Goal: Navigation & Orientation: Find specific page/section

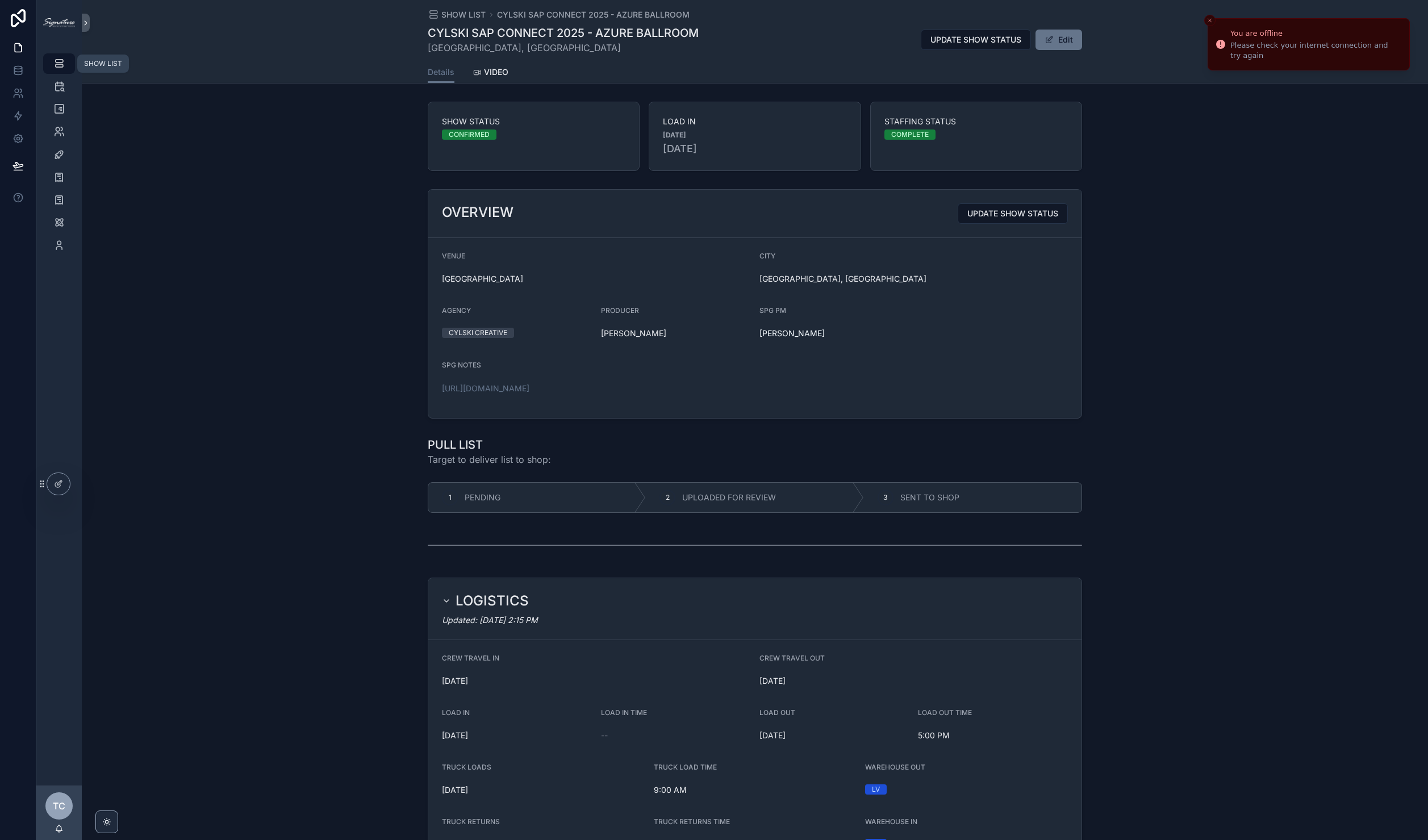
scroll to position [1305, 0]
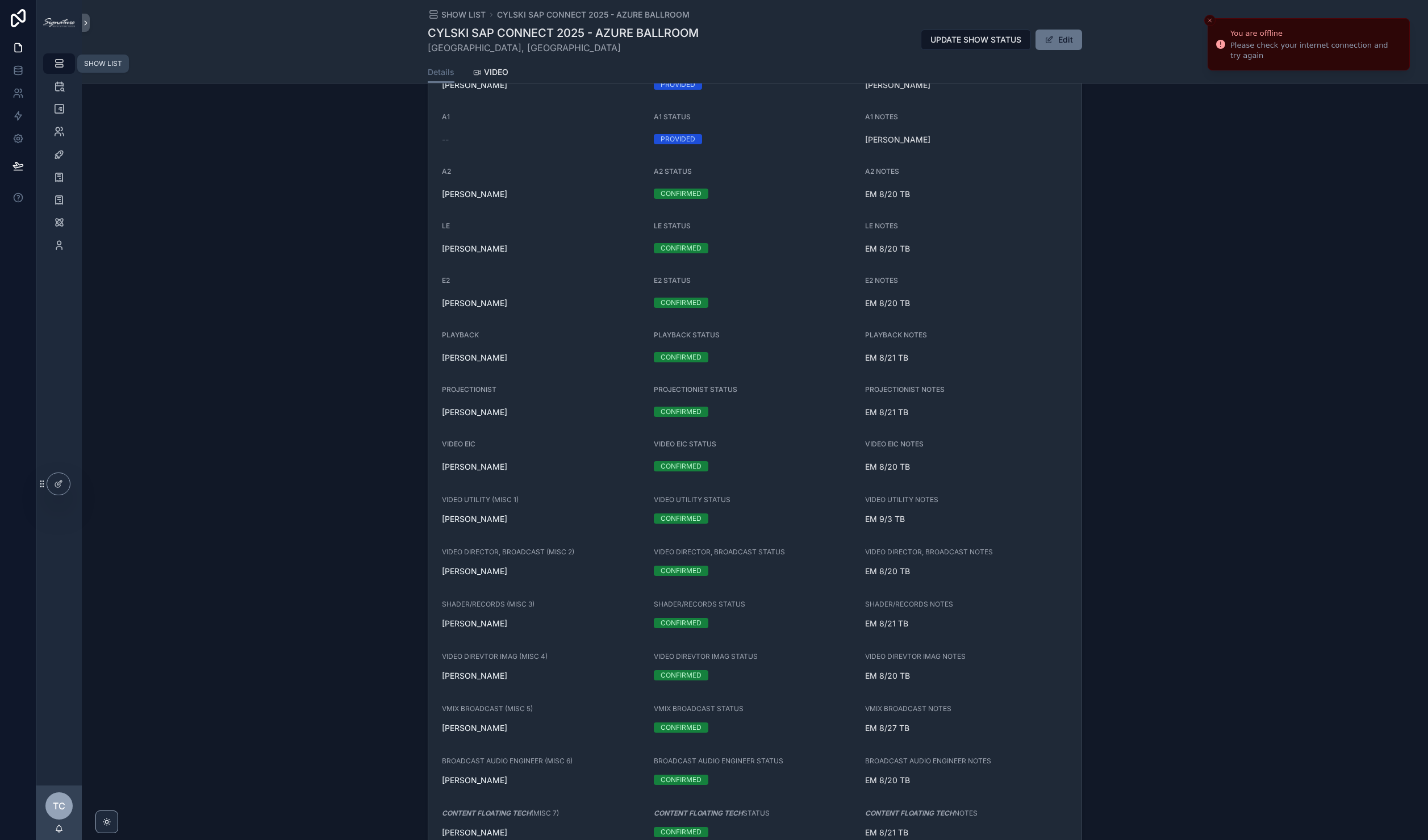
click at [68, 61] on link "SHOW LIST" at bounding box center [59, 63] width 32 height 20
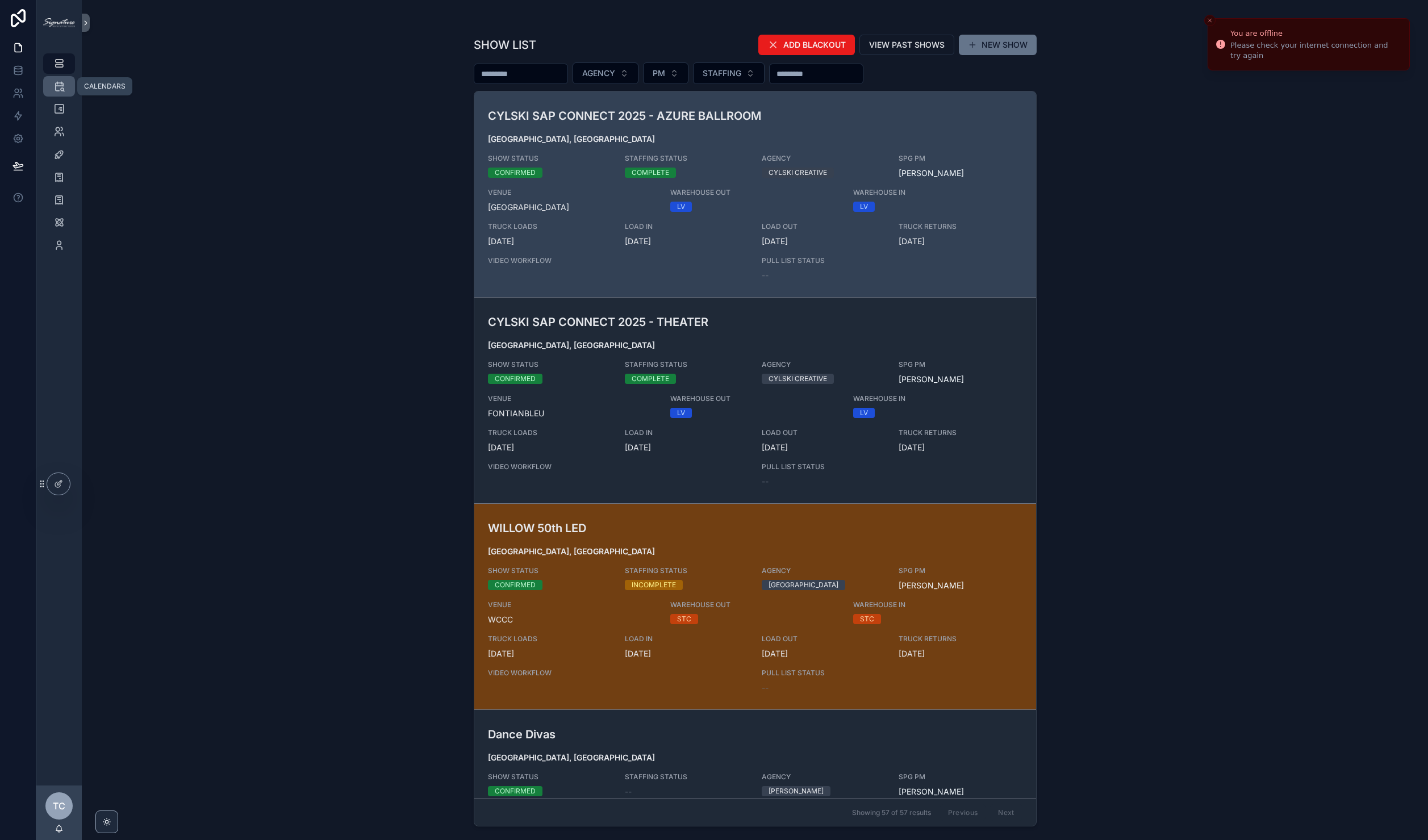
click at [67, 90] on div "CALENDARS" at bounding box center [59, 86] width 18 height 18
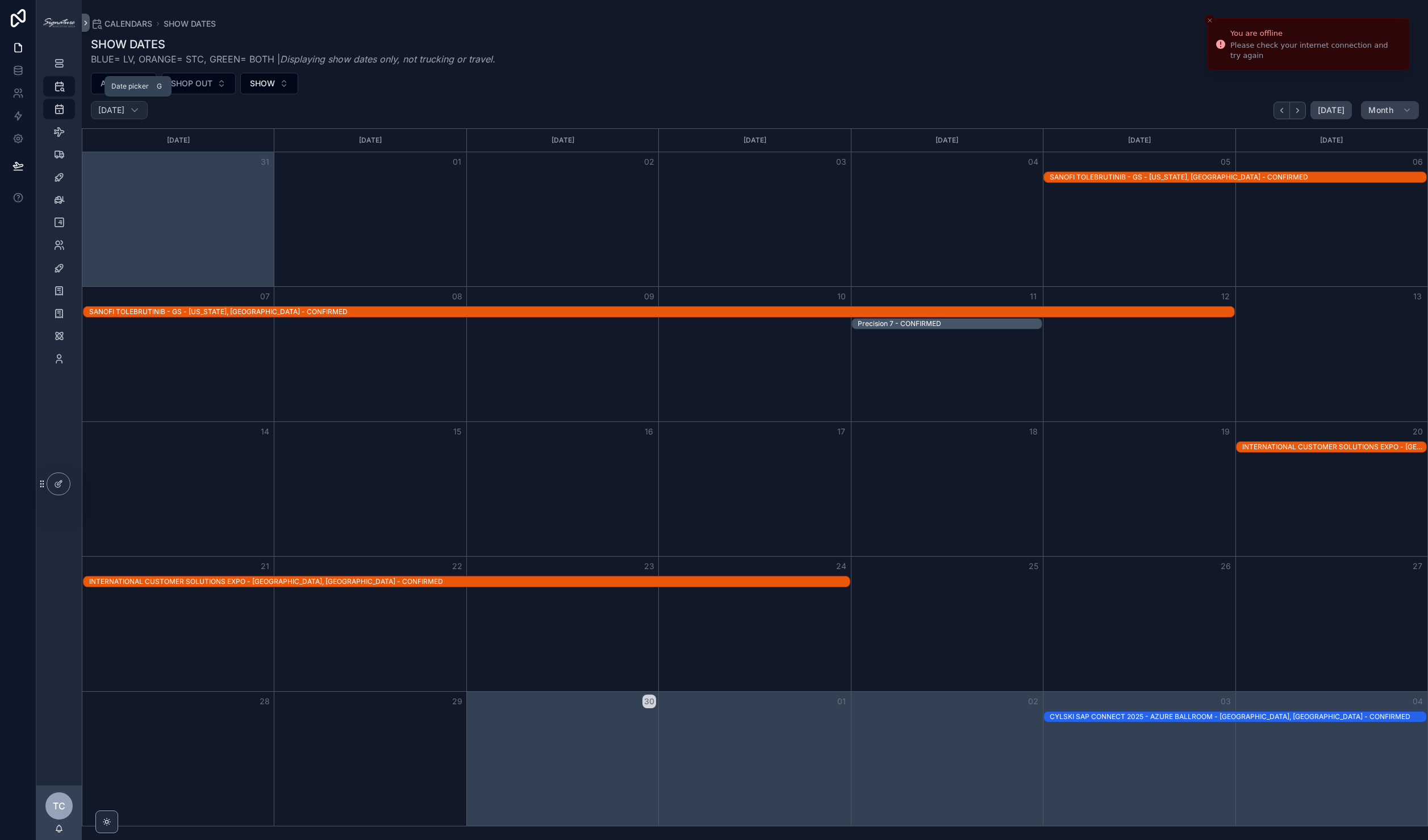
click at [109, 111] on h2 "[DATE]" at bounding box center [111, 111] width 26 height 12
select select "****"
select select "*"
click at [124, 112] on h2 "[DATE]" at bounding box center [111, 111] width 26 height 12
select select "****"
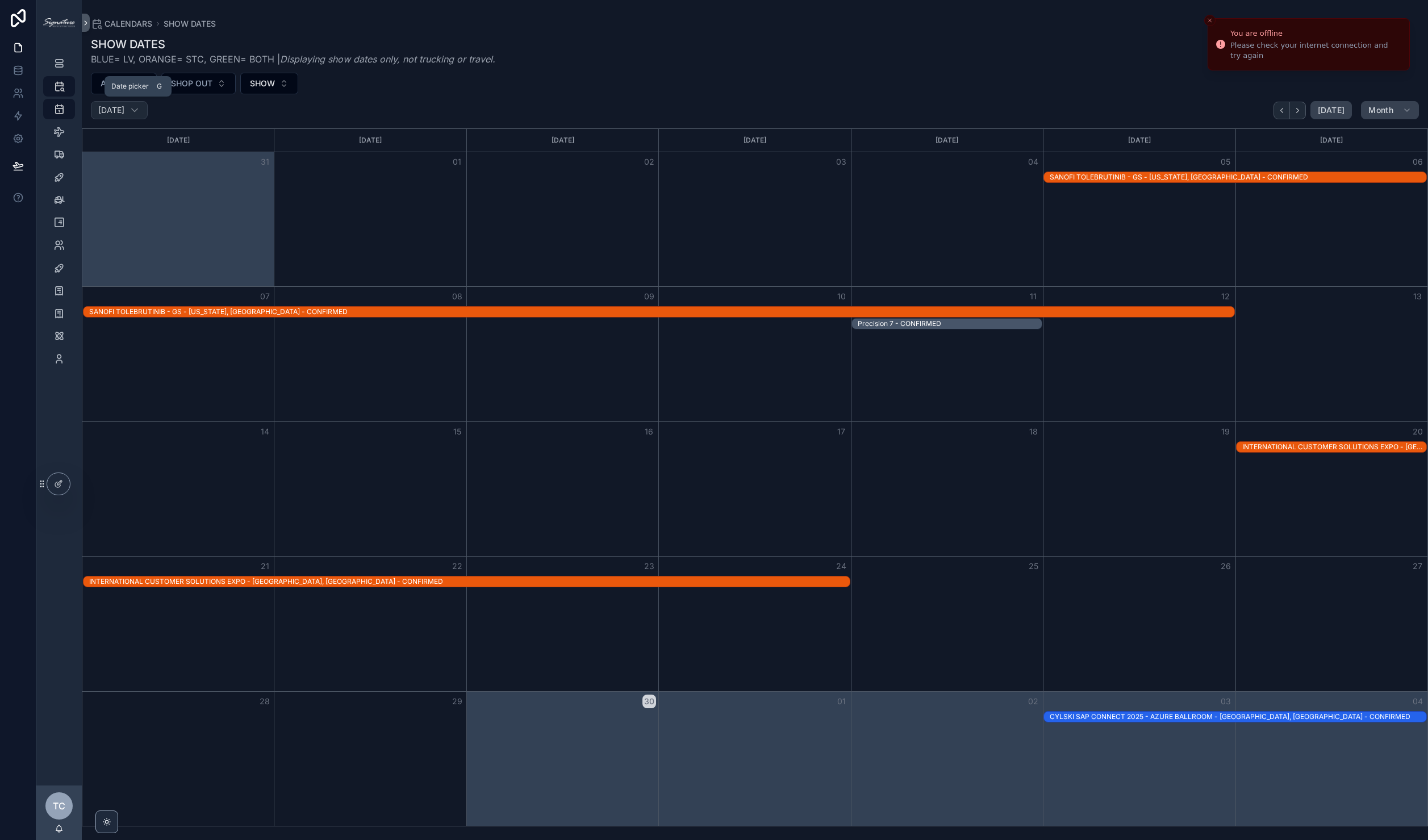
select select "*"
select select "****"
select select "*"
click at [202, 180] on div "1" at bounding box center [203, 177] width 15 height 15
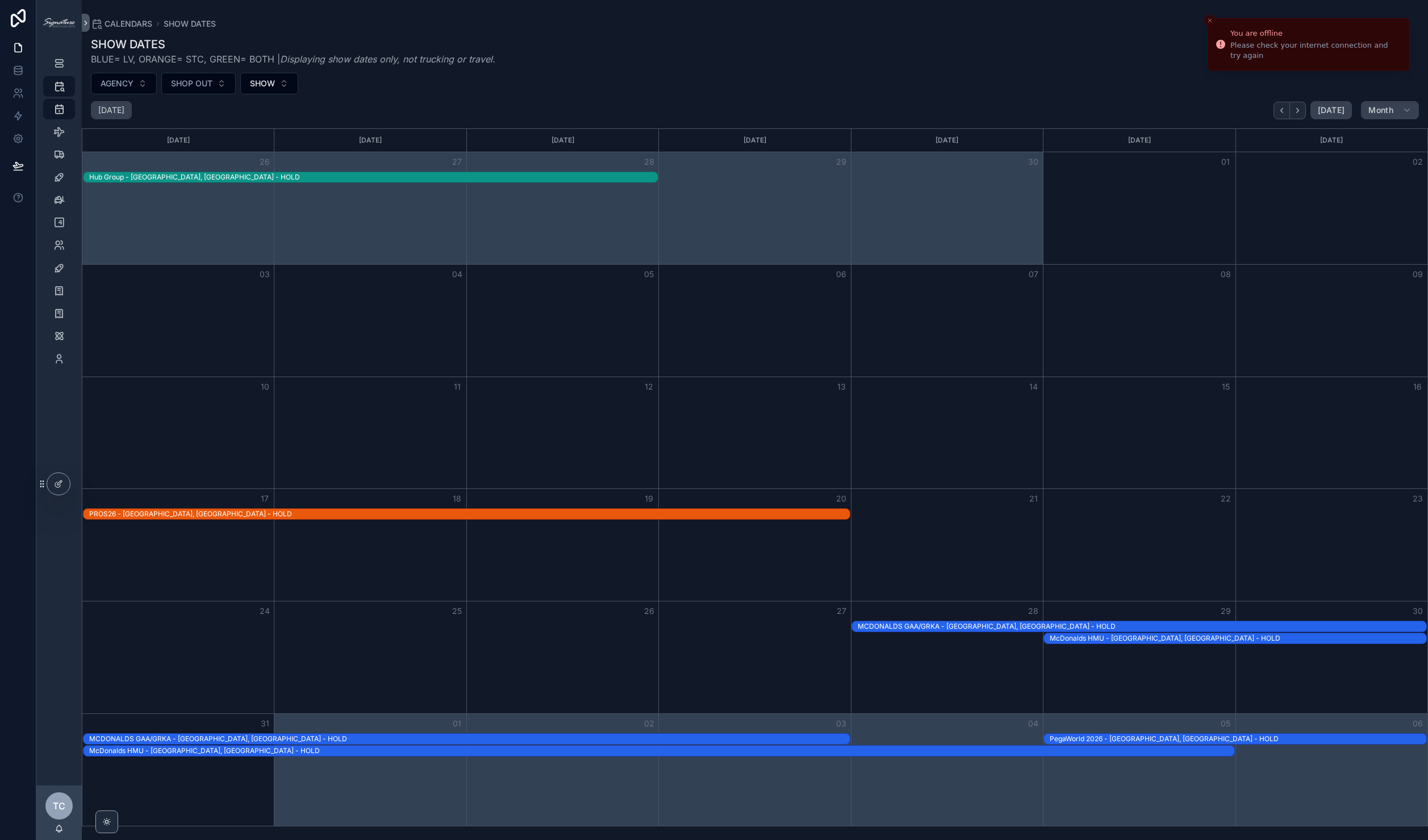
click at [268, 740] on div "MCDONALDS GAA/GRKA - [GEOGRAPHIC_DATA], [GEOGRAPHIC_DATA] - HOLD" at bounding box center [470, 739] width 761 height 9
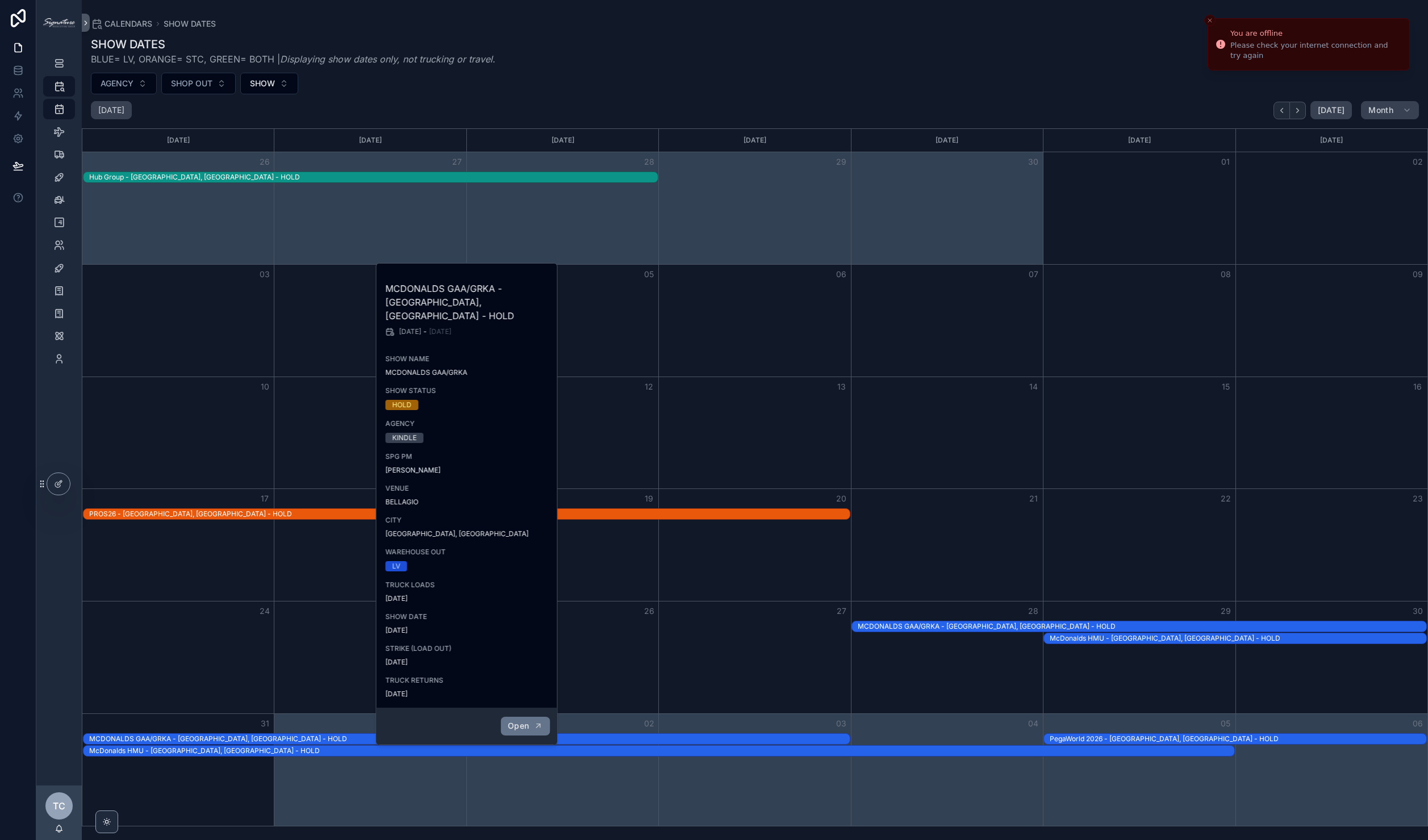
click at [517, 721] on span "Open" at bounding box center [518, 726] width 21 height 10
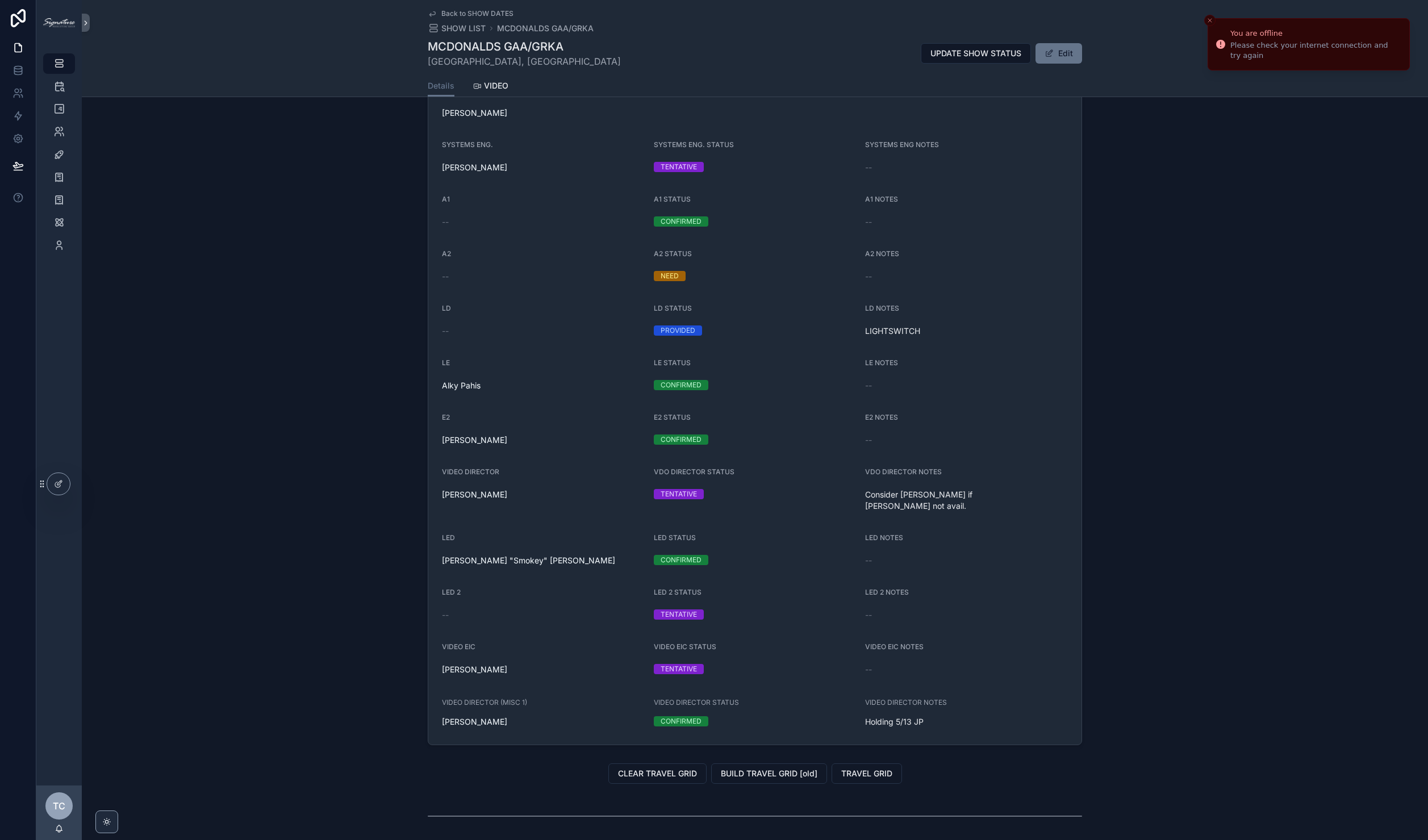
scroll to position [1371, 0]
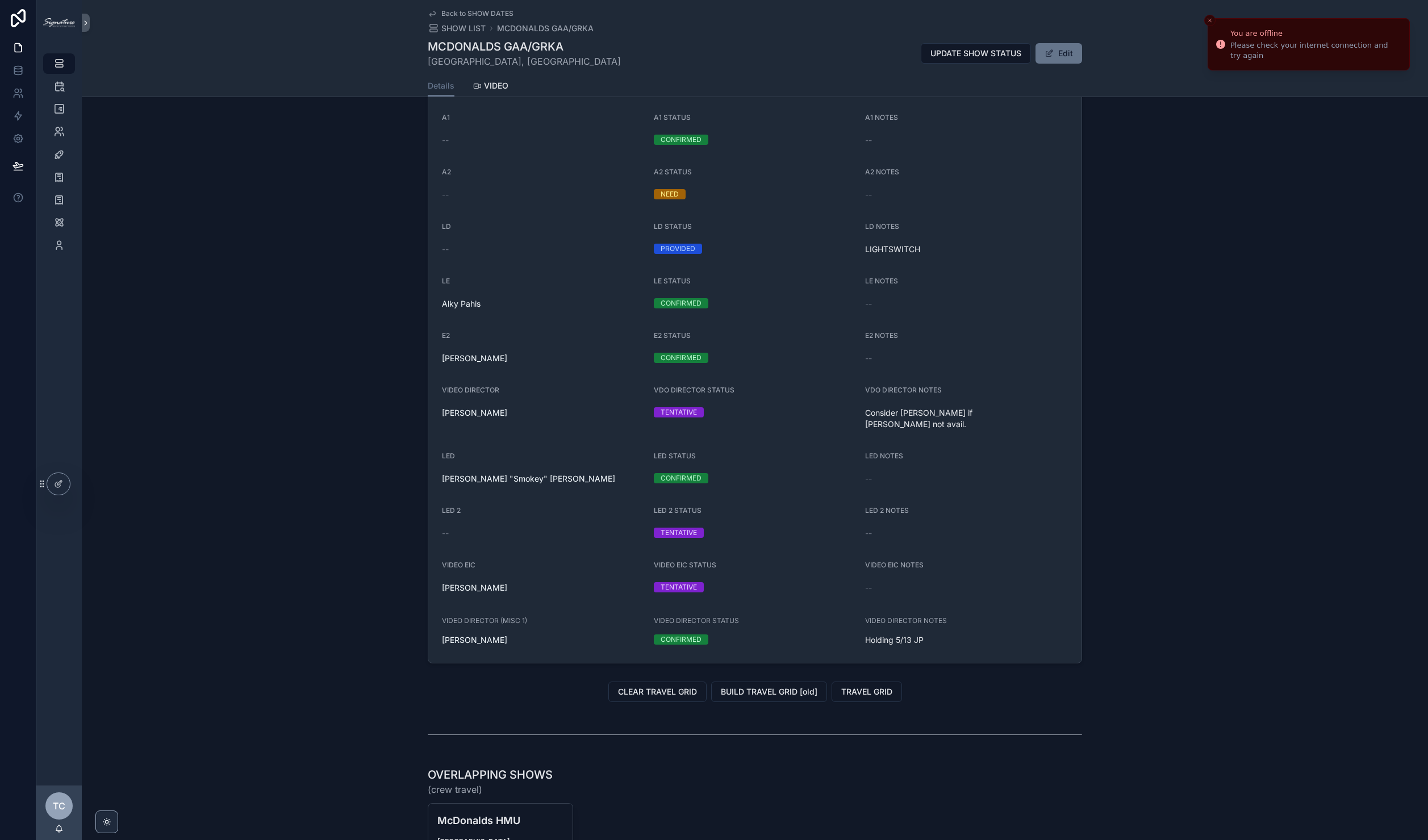
click at [473, 12] on span "Back to SHOW DATES" at bounding box center [477, 13] width 72 height 9
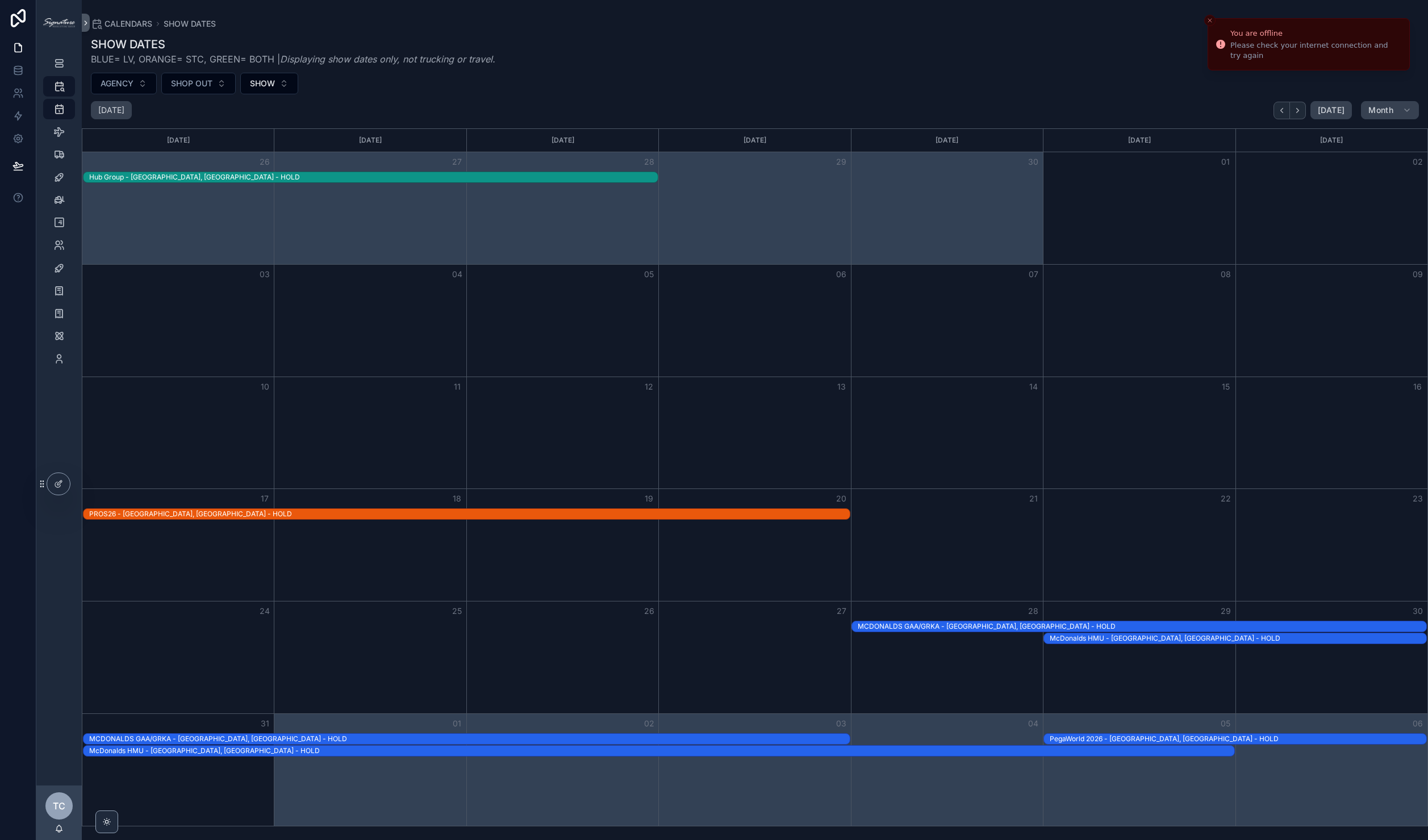
click at [177, 748] on div "McDonalds HMU - [GEOGRAPHIC_DATA], [GEOGRAPHIC_DATA] - HOLD" at bounding box center [662, 751] width 1145 height 9
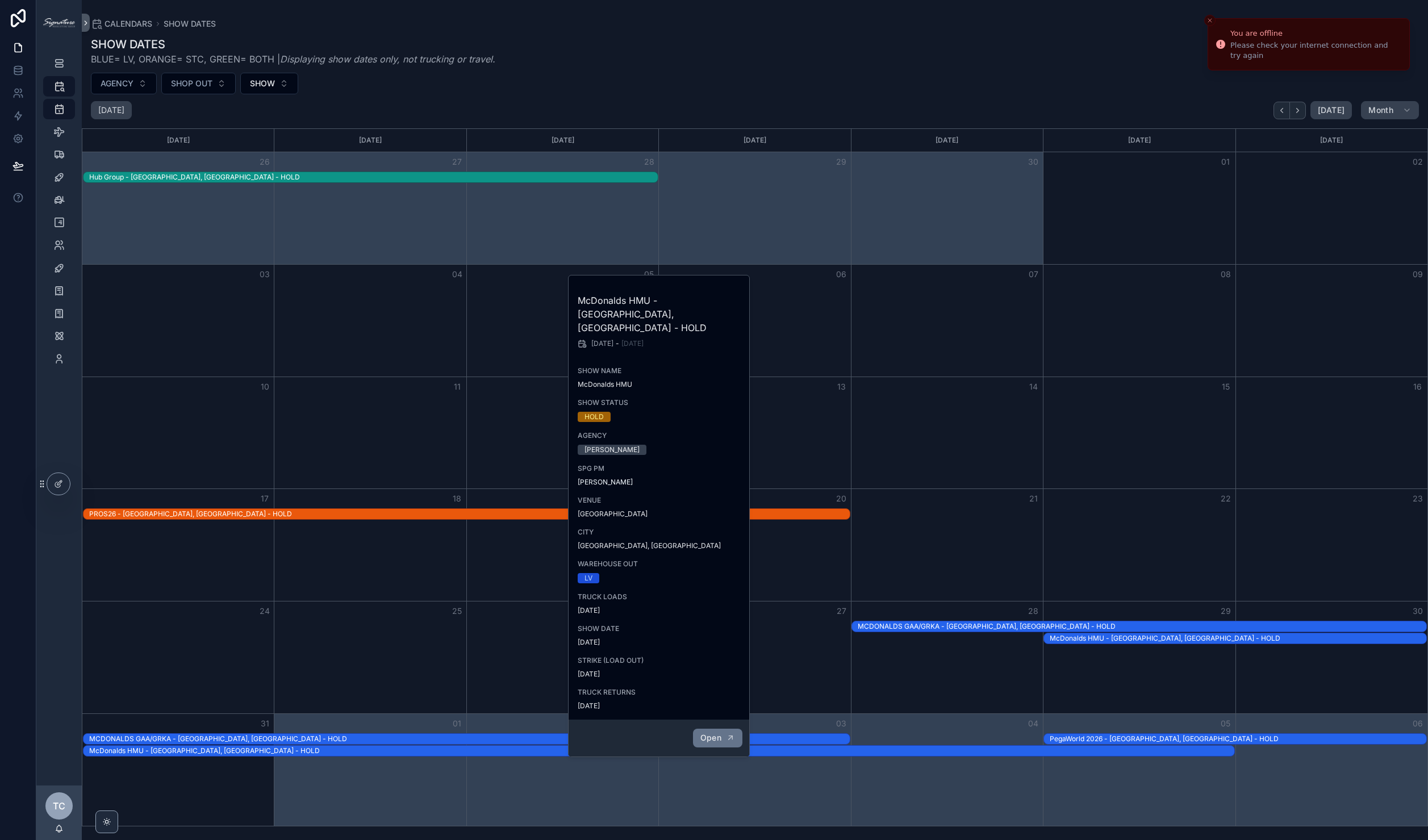
click at [705, 729] on button "Open" at bounding box center [718, 738] width 49 height 19
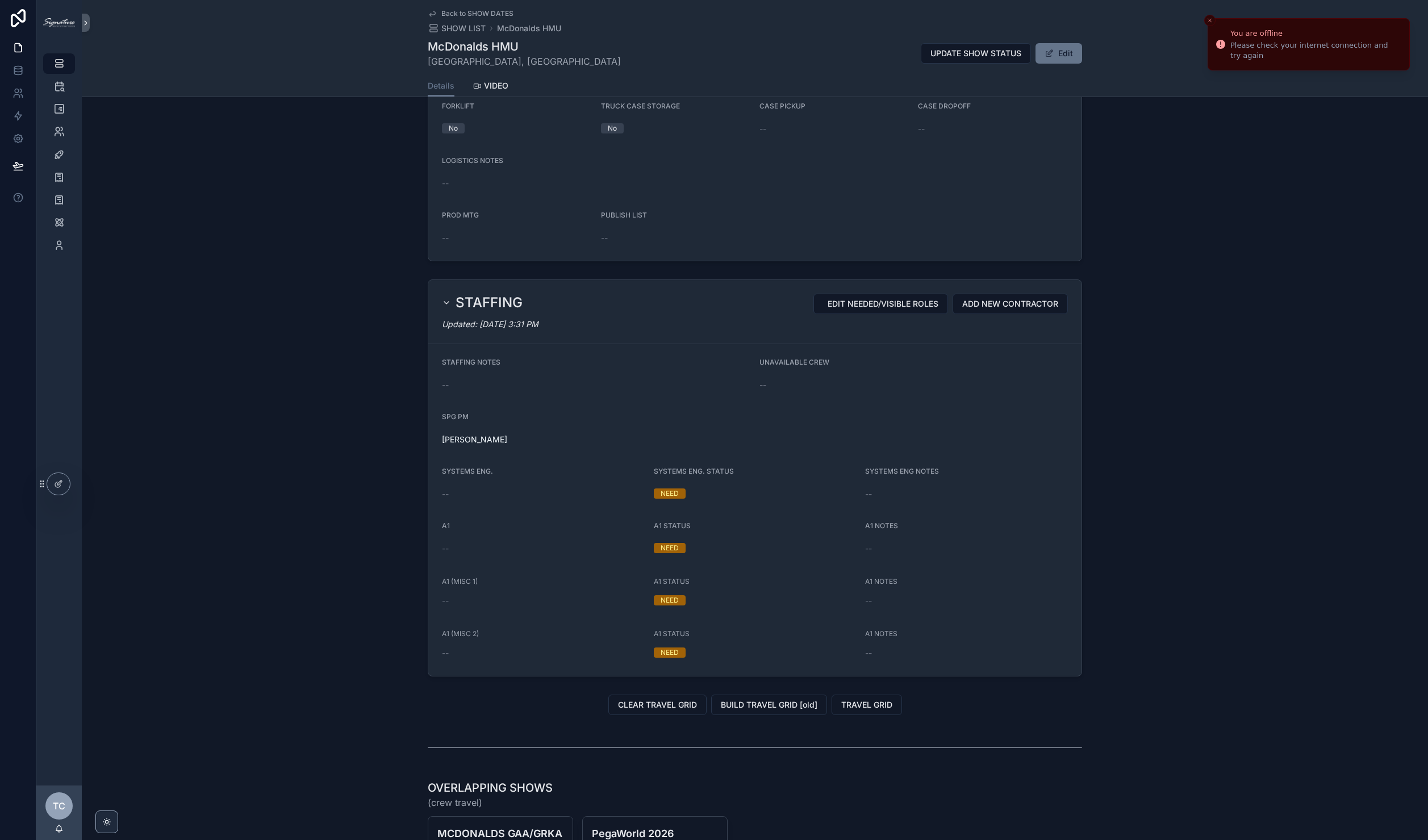
scroll to position [823, 0]
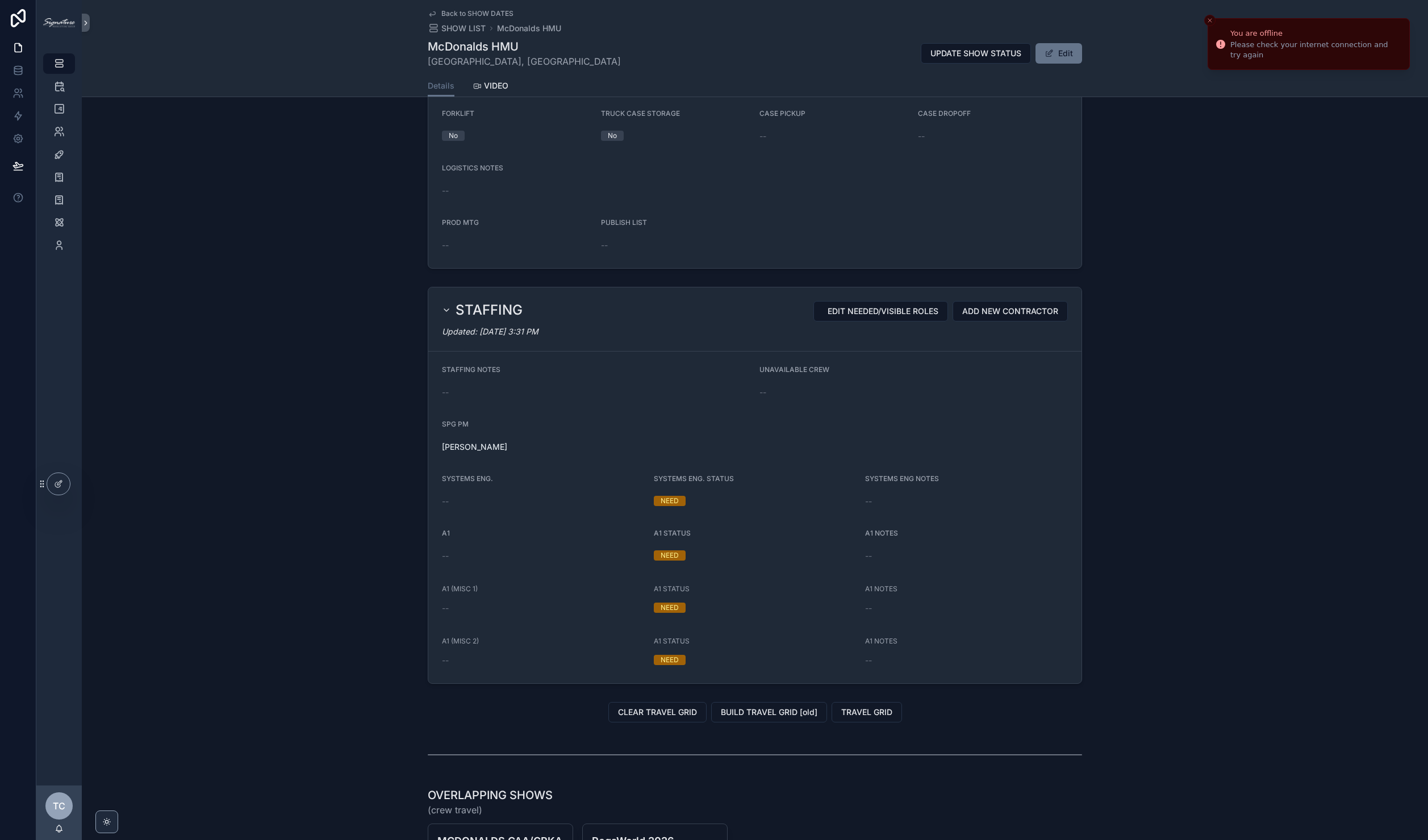
click at [1208, 16] on button "Close toast" at bounding box center [1210, 20] width 12 height 12
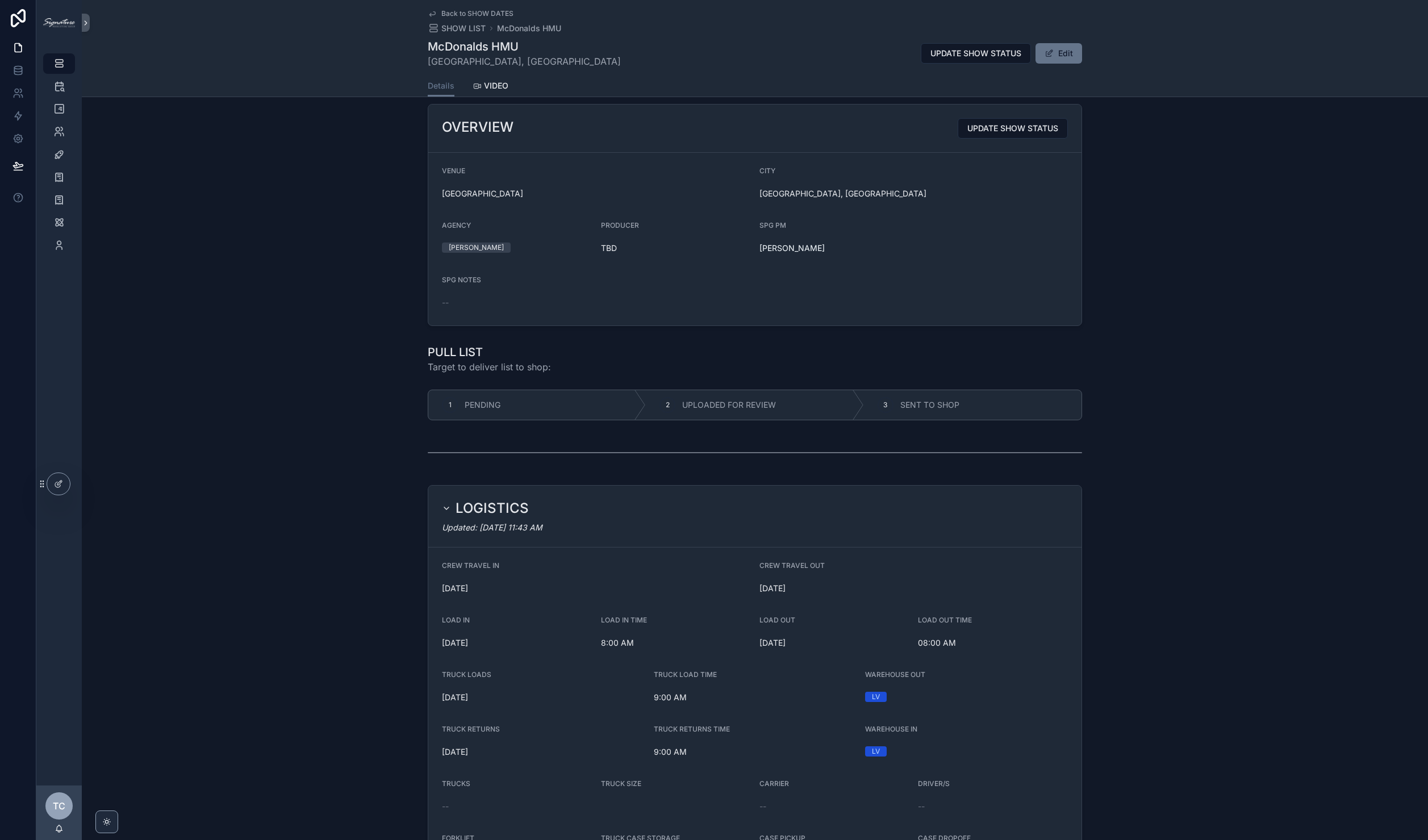
scroll to position [0, 0]
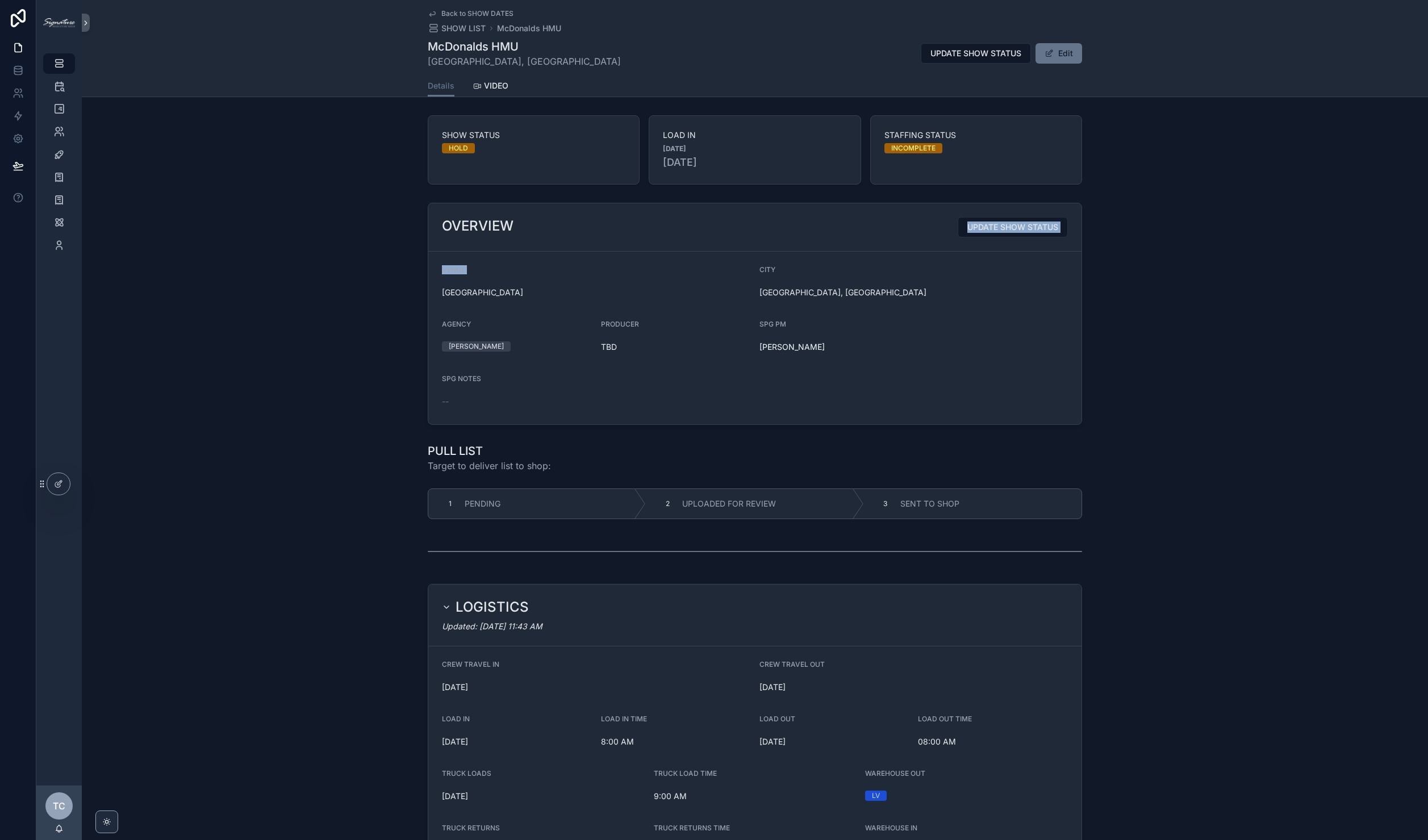
drag, startPoint x: 571, startPoint y: 284, endPoint x: 297, endPoint y: 239, distance: 277.7
click at [297, 239] on div "OVERVIEW UPDATE SHOW STATUS VENUE [GEOGRAPHIC_DATA] [GEOGRAPHIC_DATA], [GEOGRAP…" at bounding box center [754, 314] width 1347 height 231
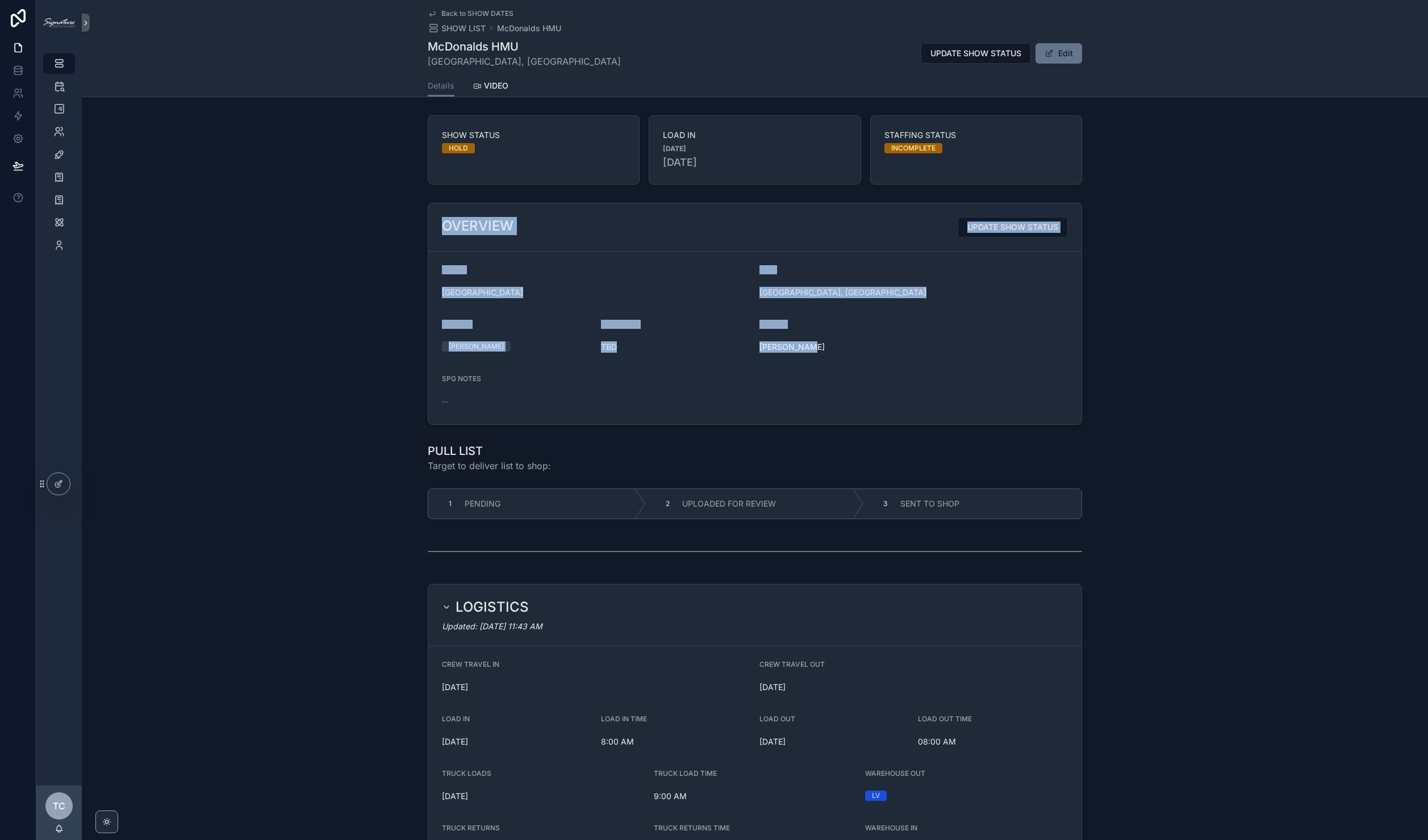
drag, startPoint x: 355, startPoint y: 219, endPoint x: 901, endPoint y: 404, distance: 576.5
click at [901, 404] on div "OVERVIEW UPDATE SHOW STATUS VENUE [GEOGRAPHIC_DATA] [GEOGRAPHIC_DATA], [GEOGRAP…" at bounding box center [754, 314] width 1347 height 231
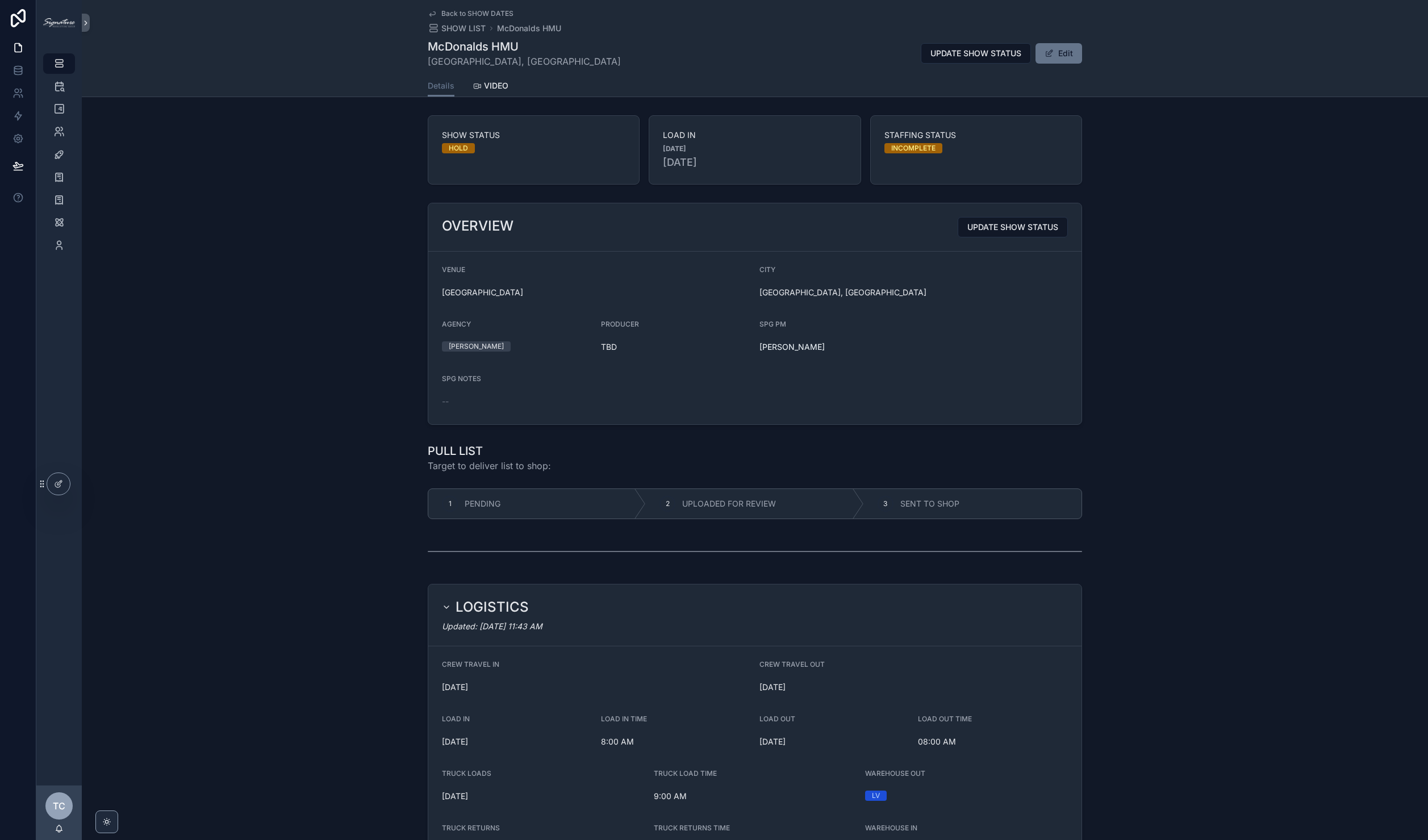
click at [901, 403] on form "VENUE [GEOGRAPHIC_DATA] [GEOGRAPHIC_DATA], [GEOGRAPHIC_DATA] AGENCY [PERSON_NAM…" at bounding box center [755, 337] width 653 height 172
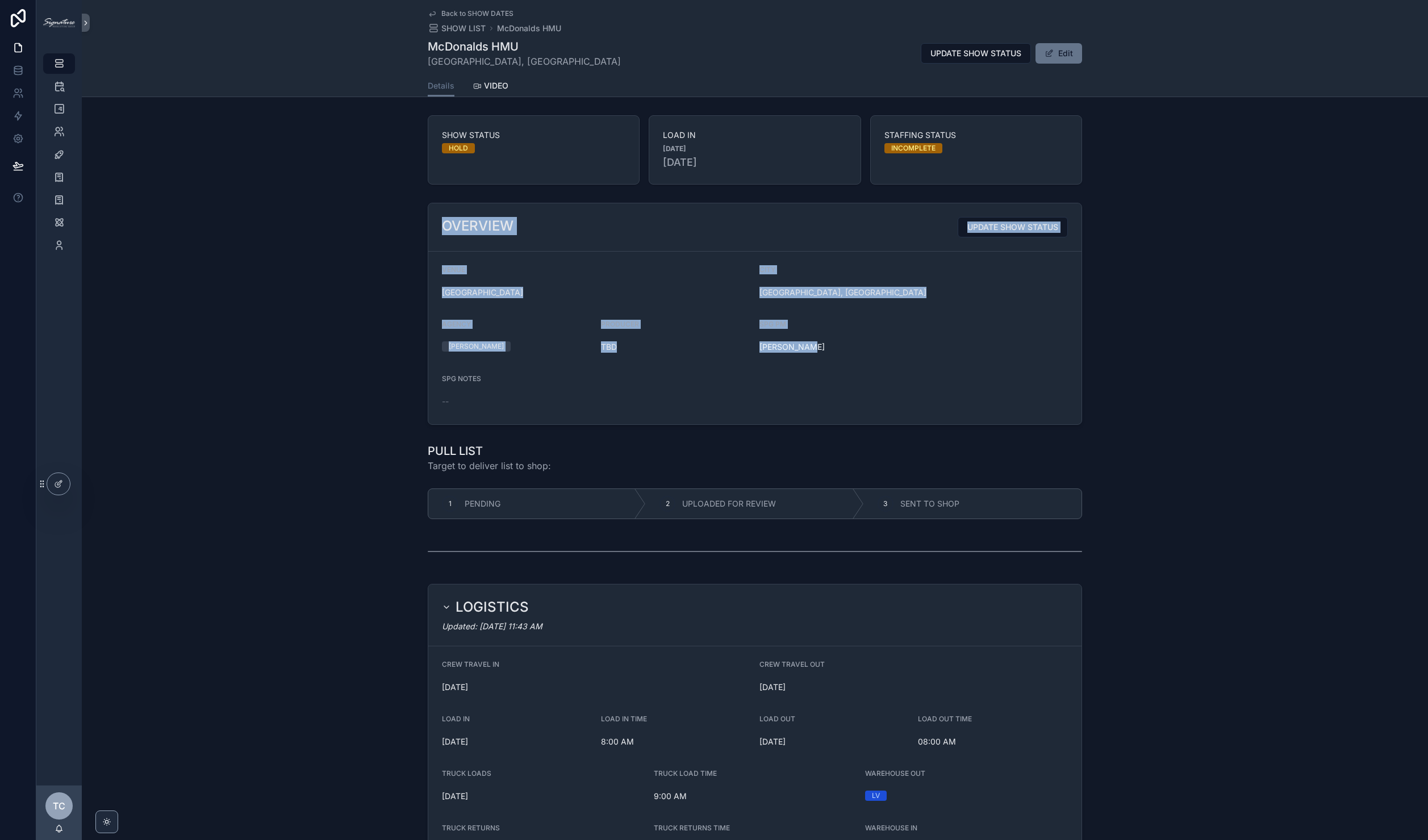
drag, startPoint x: 901, startPoint y: 403, endPoint x: 422, endPoint y: 209, distance: 516.8
click at [422, 209] on div "OVERVIEW UPDATE SHOW STATUS VENUE [GEOGRAPHIC_DATA] [GEOGRAPHIC_DATA], [GEOGRAP…" at bounding box center [754, 314] width 1347 height 231
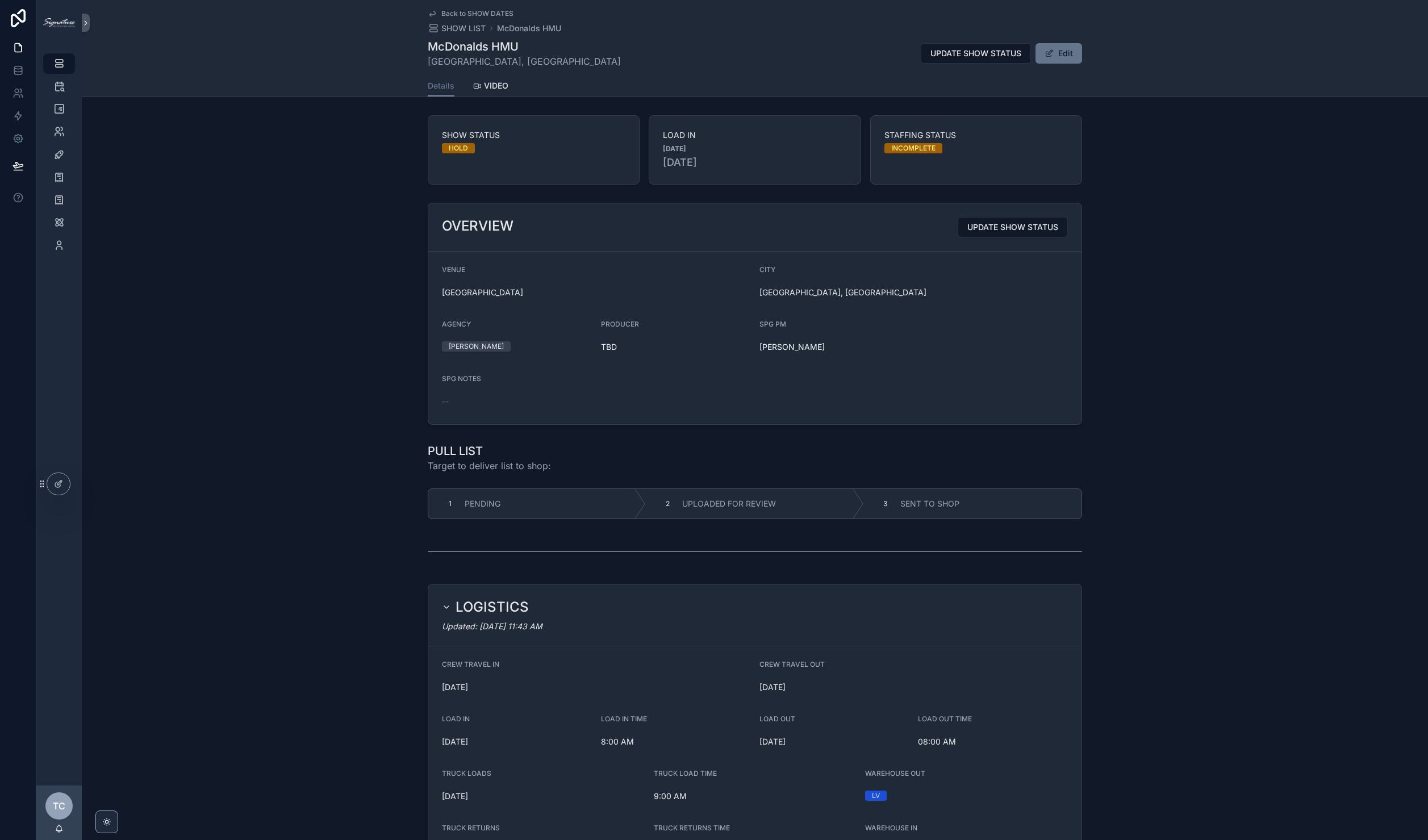
click at [468, 12] on span "Back to SHOW DATES" at bounding box center [477, 13] width 72 height 9
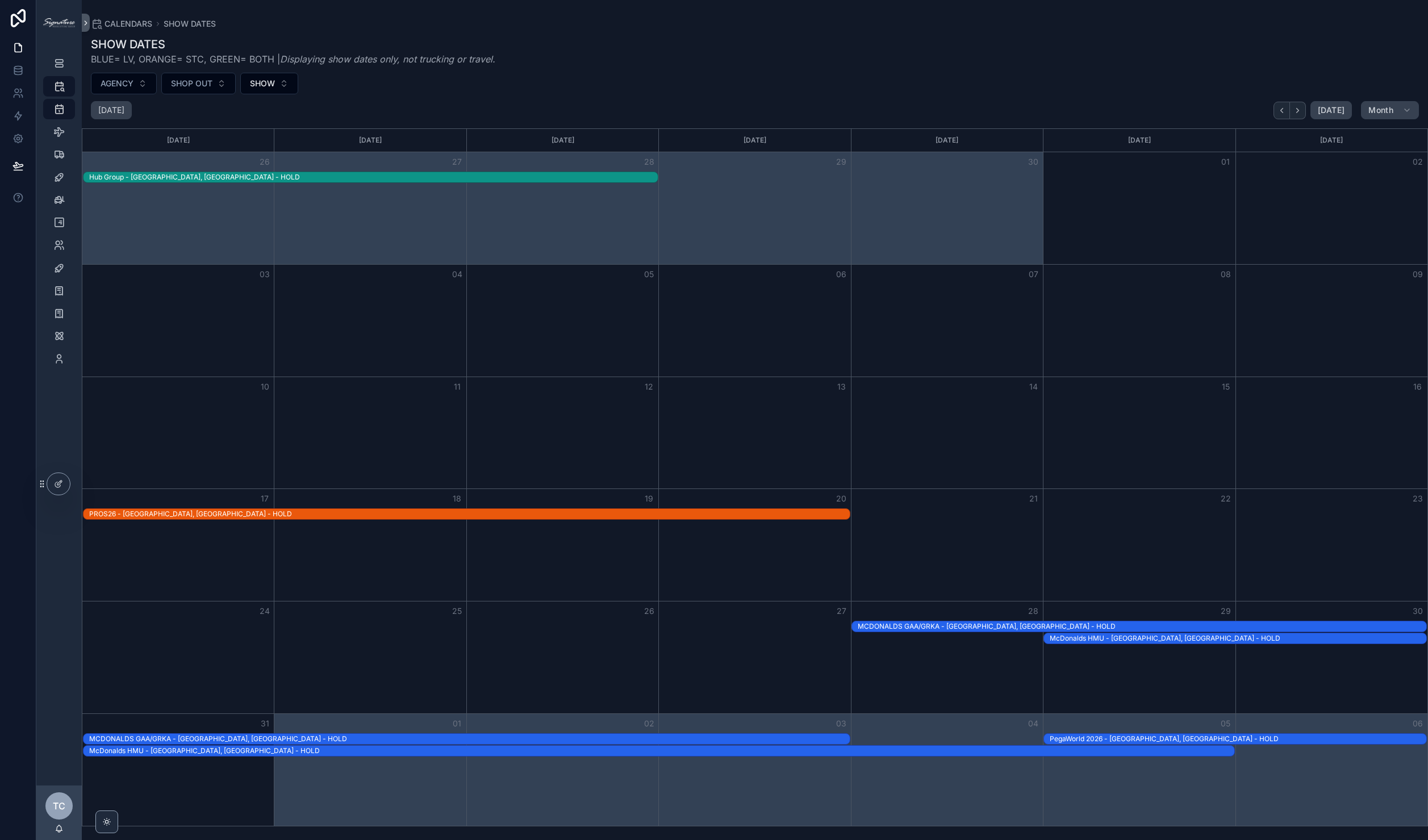
click at [997, 625] on div "MCDONALDS GAA/GRKA - [GEOGRAPHIC_DATA], [GEOGRAPHIC_DATA] - HOLD" at bounding box center [1142, 626] width 569 height 9
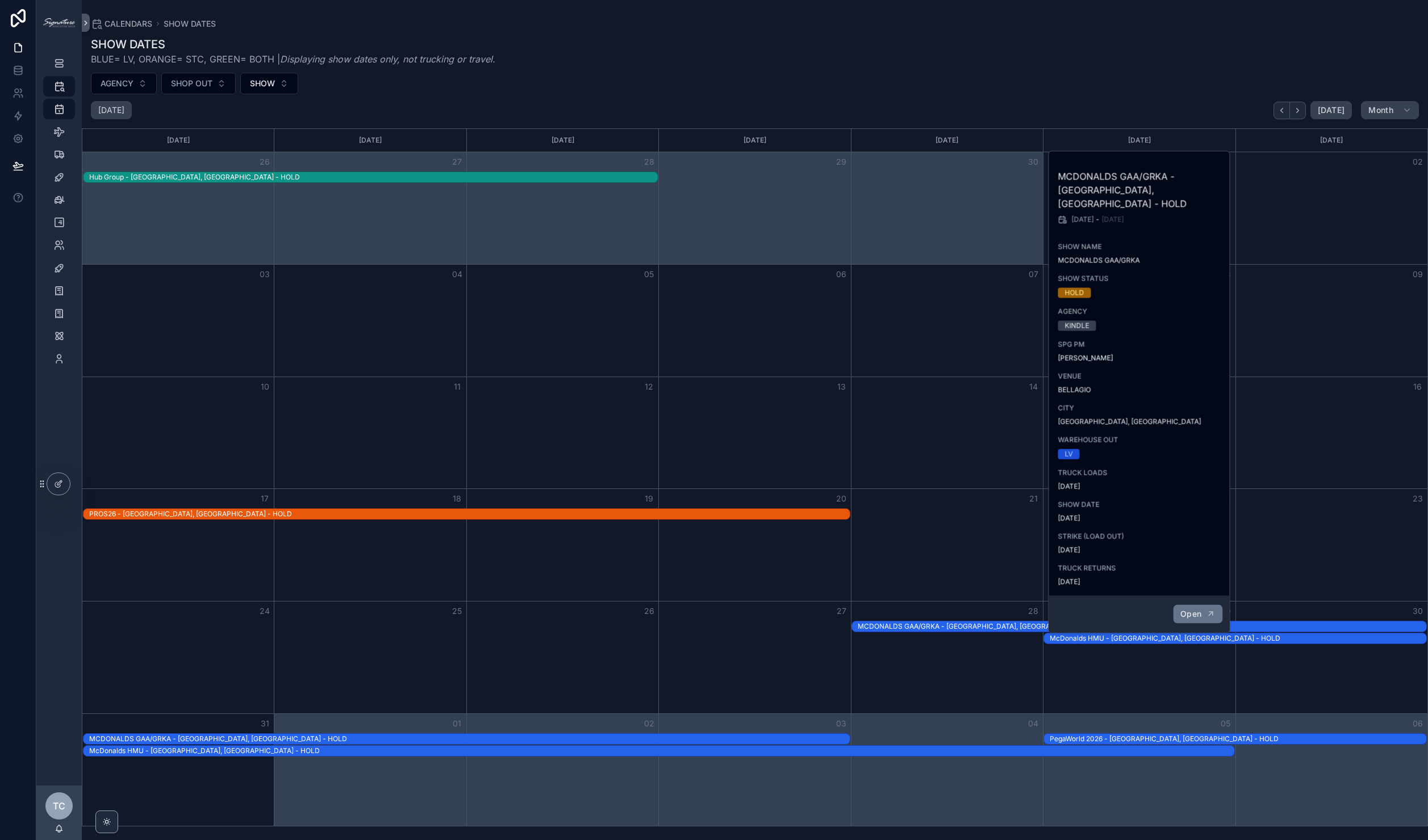
click at [1213, 609] on icon "scrollable content" at bounding box center [1210, 614] width 9 height 9
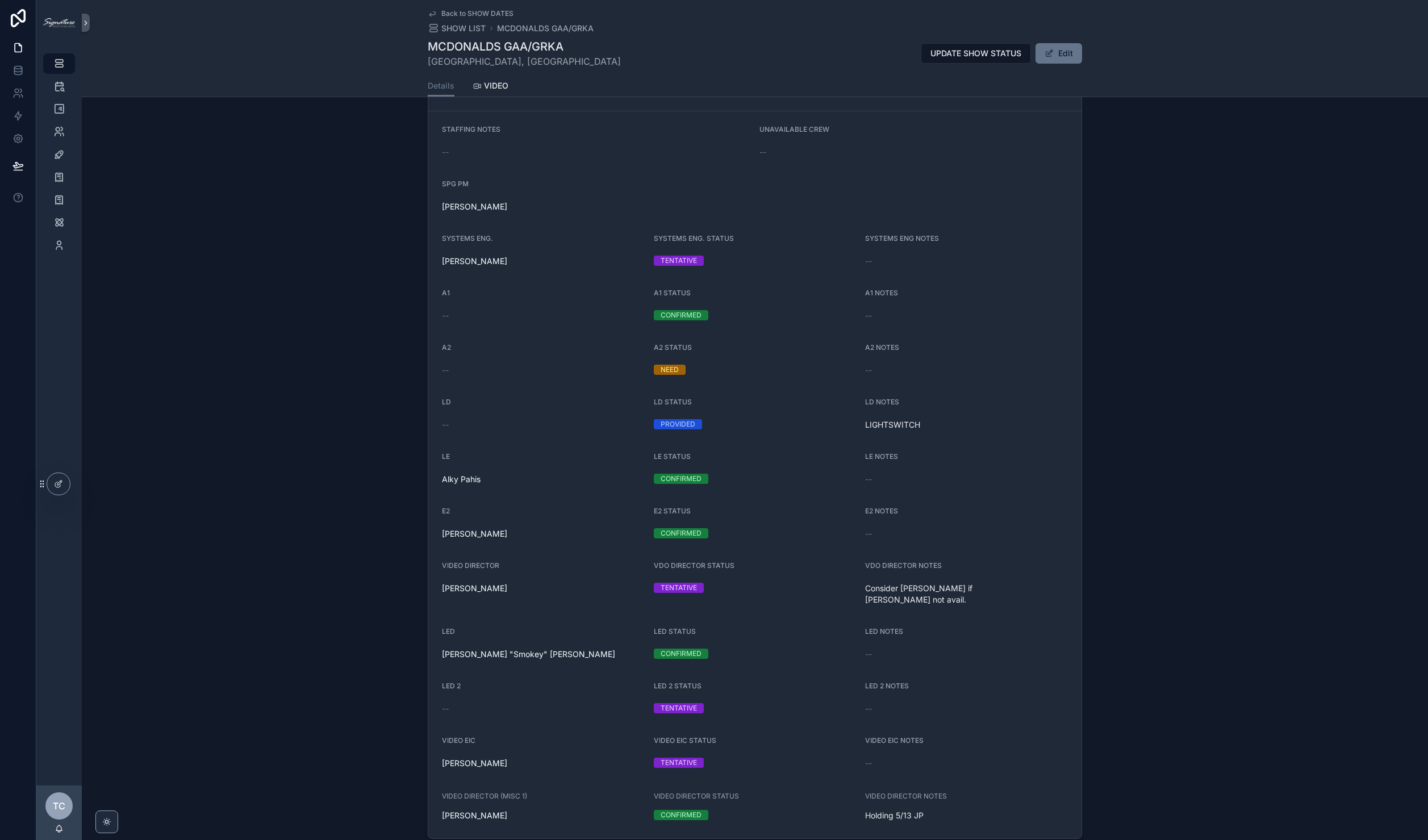
scroll to position [1202, 0]
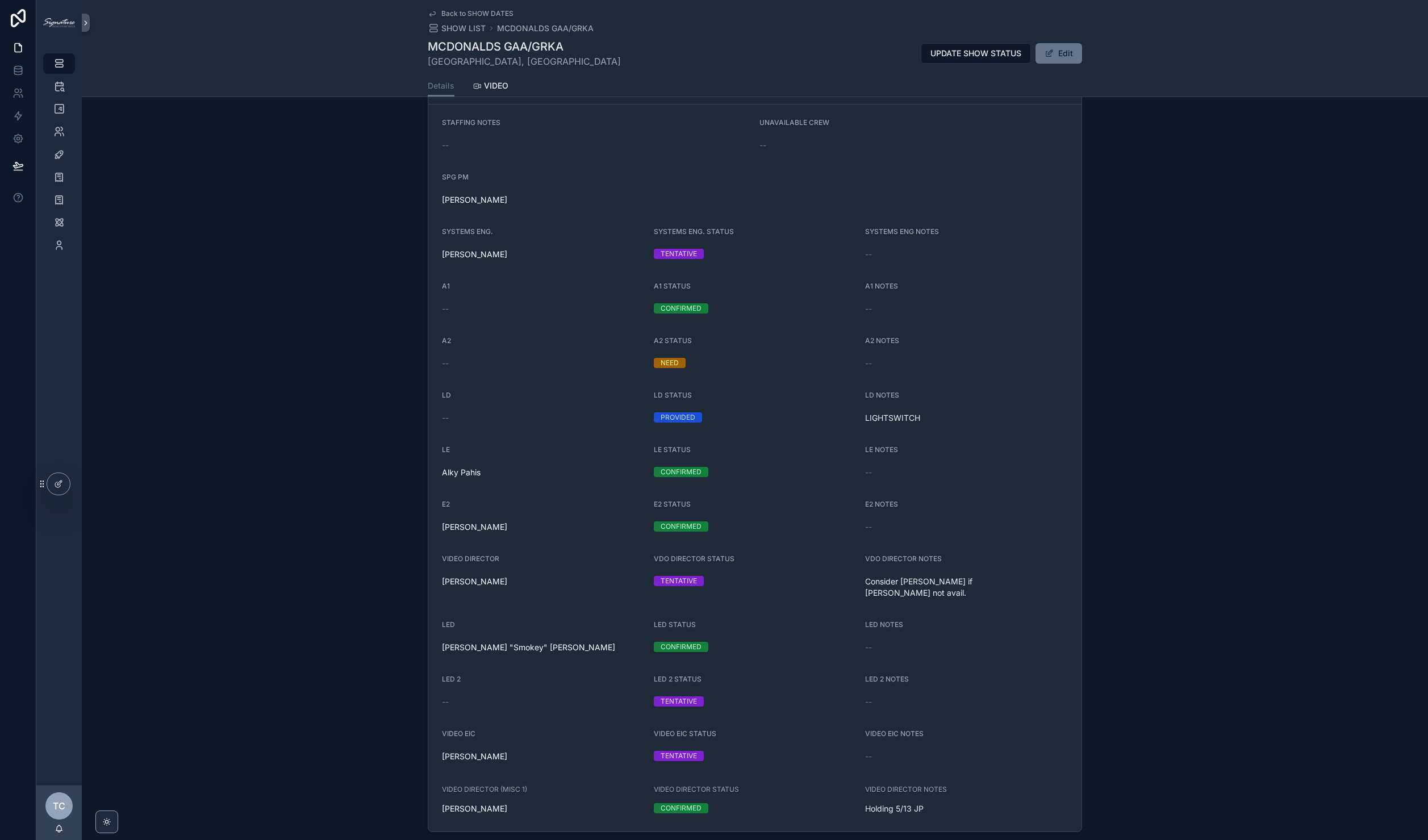
click at [446, 12] on span "Back to SHOW DATES" at bounding box center [477, 13] width 72 height 9
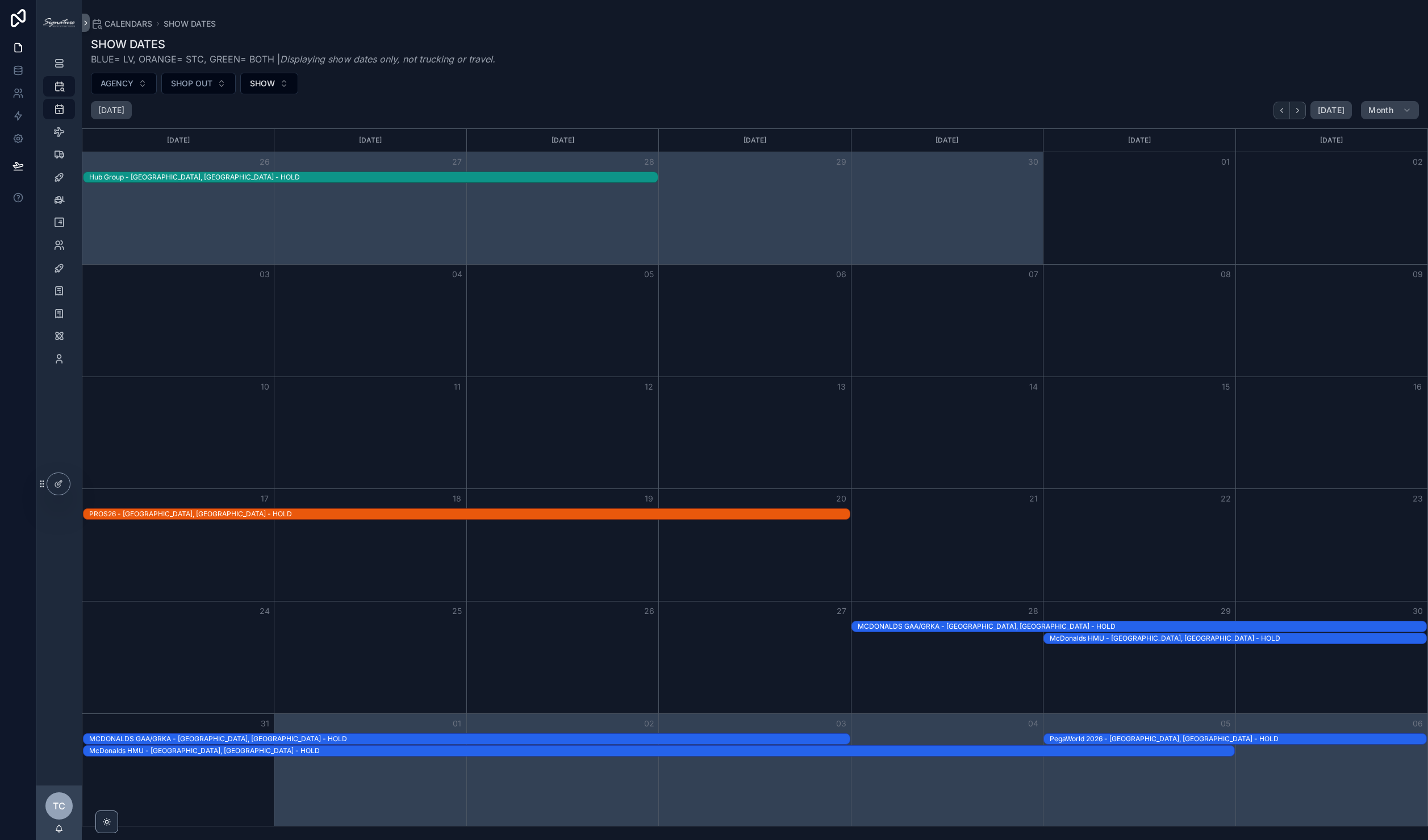
click at [162, 753] on div "McDonalds HMU - [GEOGRAPHIC_DATA], [GEOGRAPHIC_DATA] - HOLD" at bounding box center [662, 751] width 1145 height 9
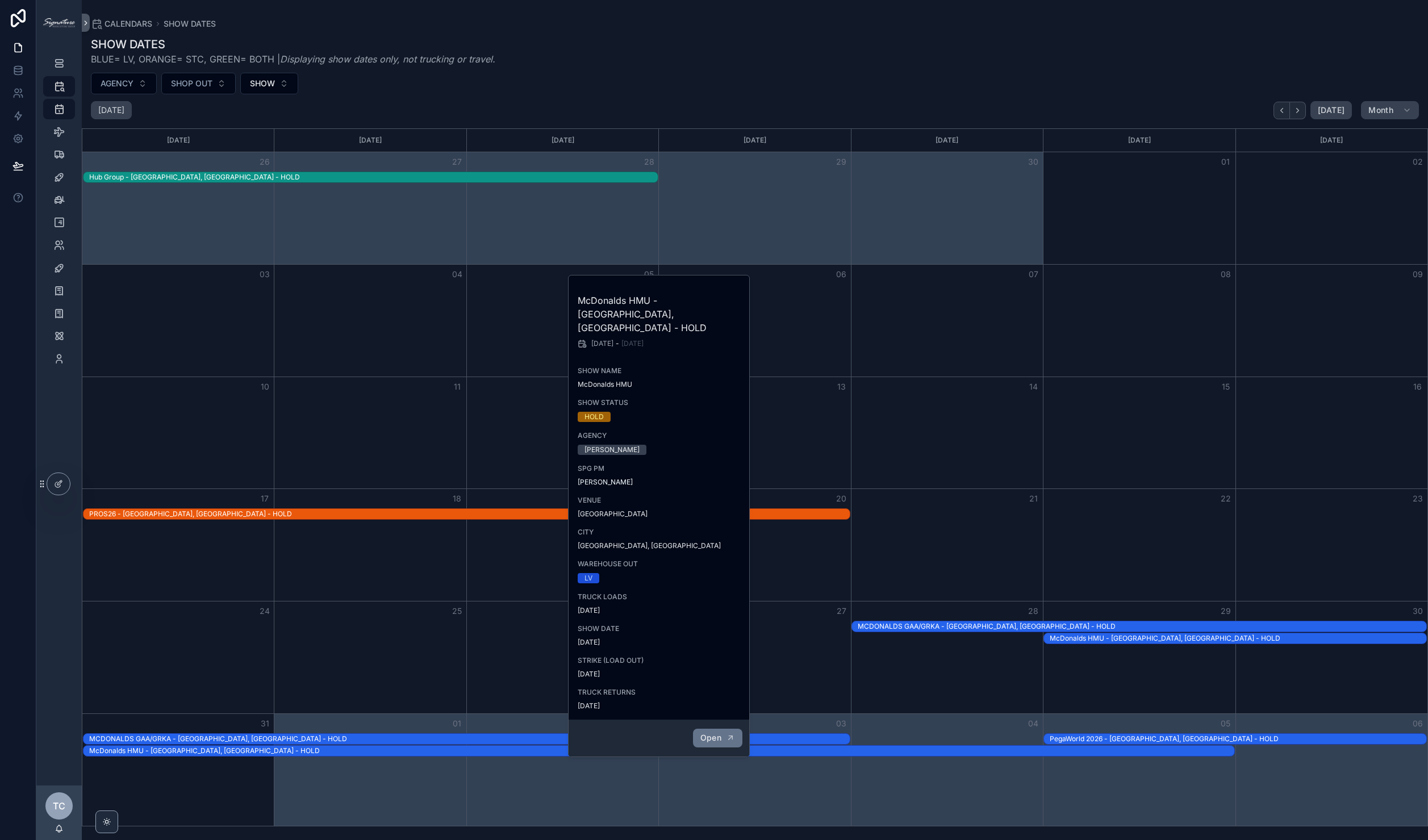
click at [727, 729] on button "Open" at bounding box center [718, 738] width 49 height 19
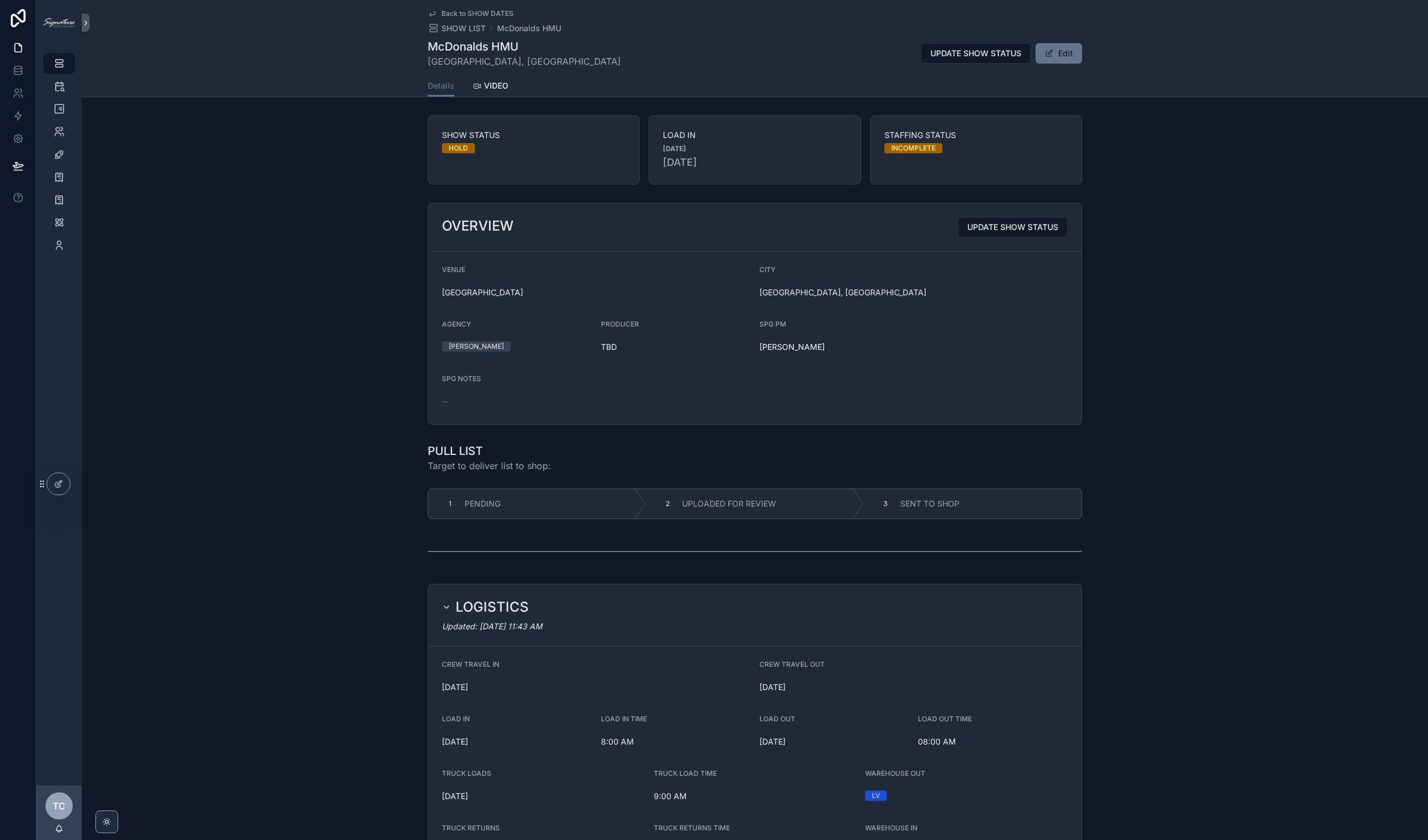
click at [500, 9] on span "Back to SHOW DATES" at bounding box center [477, 13] width 72 height 9
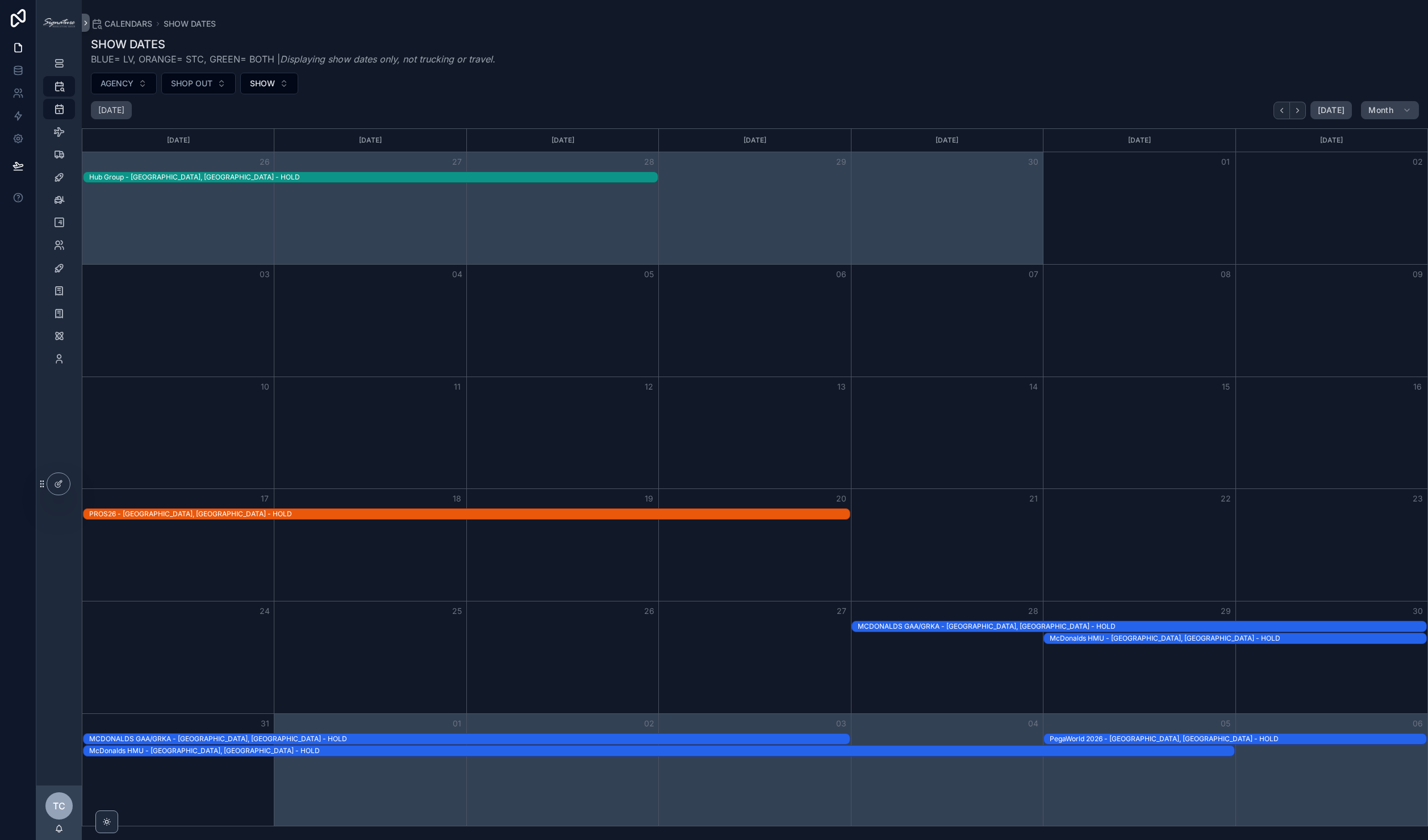
click at [970, 625] on div "MCDONALDS GAA/GRKA - [GEOGRAPHIC_DATA], [GEOGRAPHIC_DATA] - HOLD" at bounding box center [1142, 626] width 569 height 9
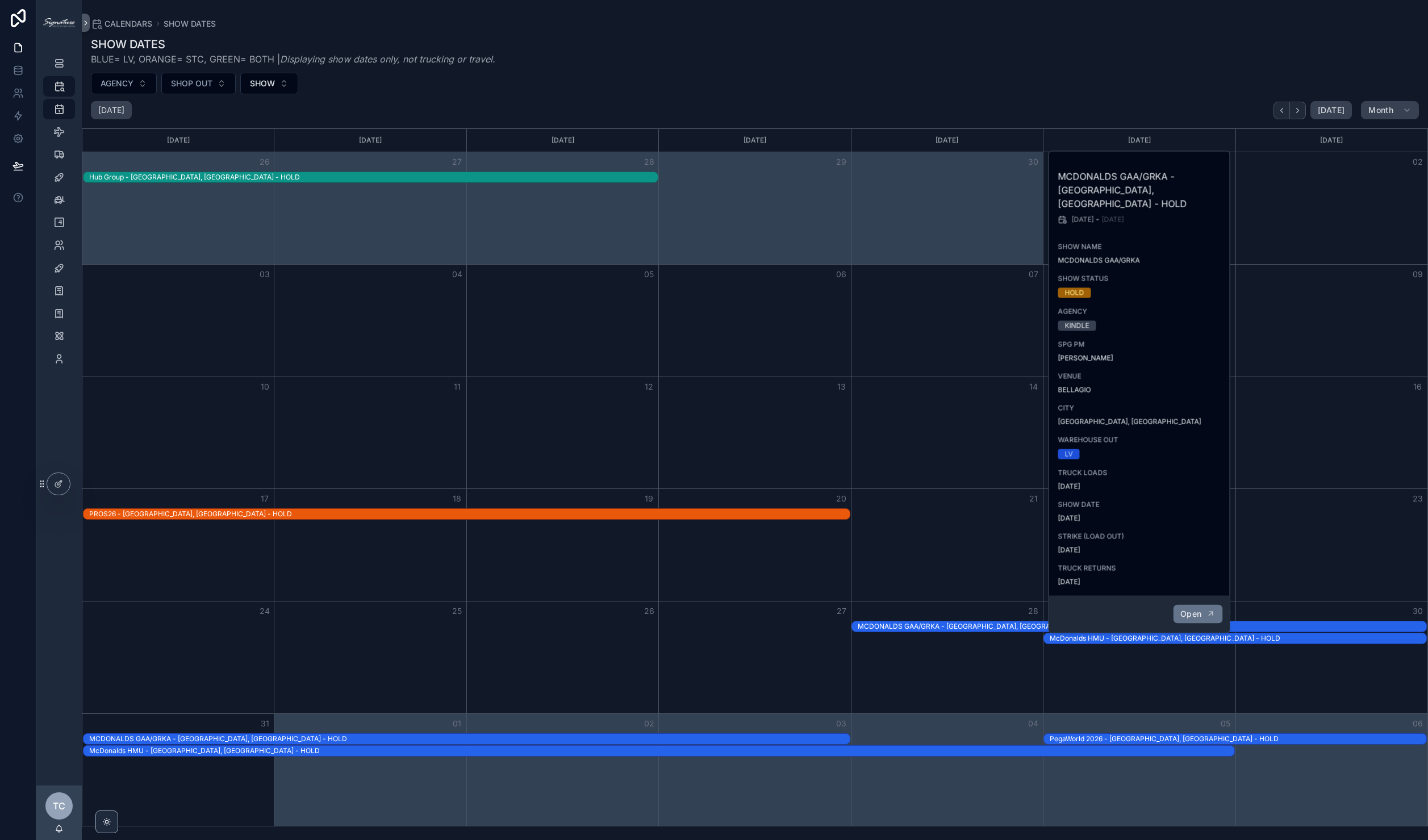
click at [1189, 609] on span "Open" at bounding box center [1191, 614] width 21 height 10
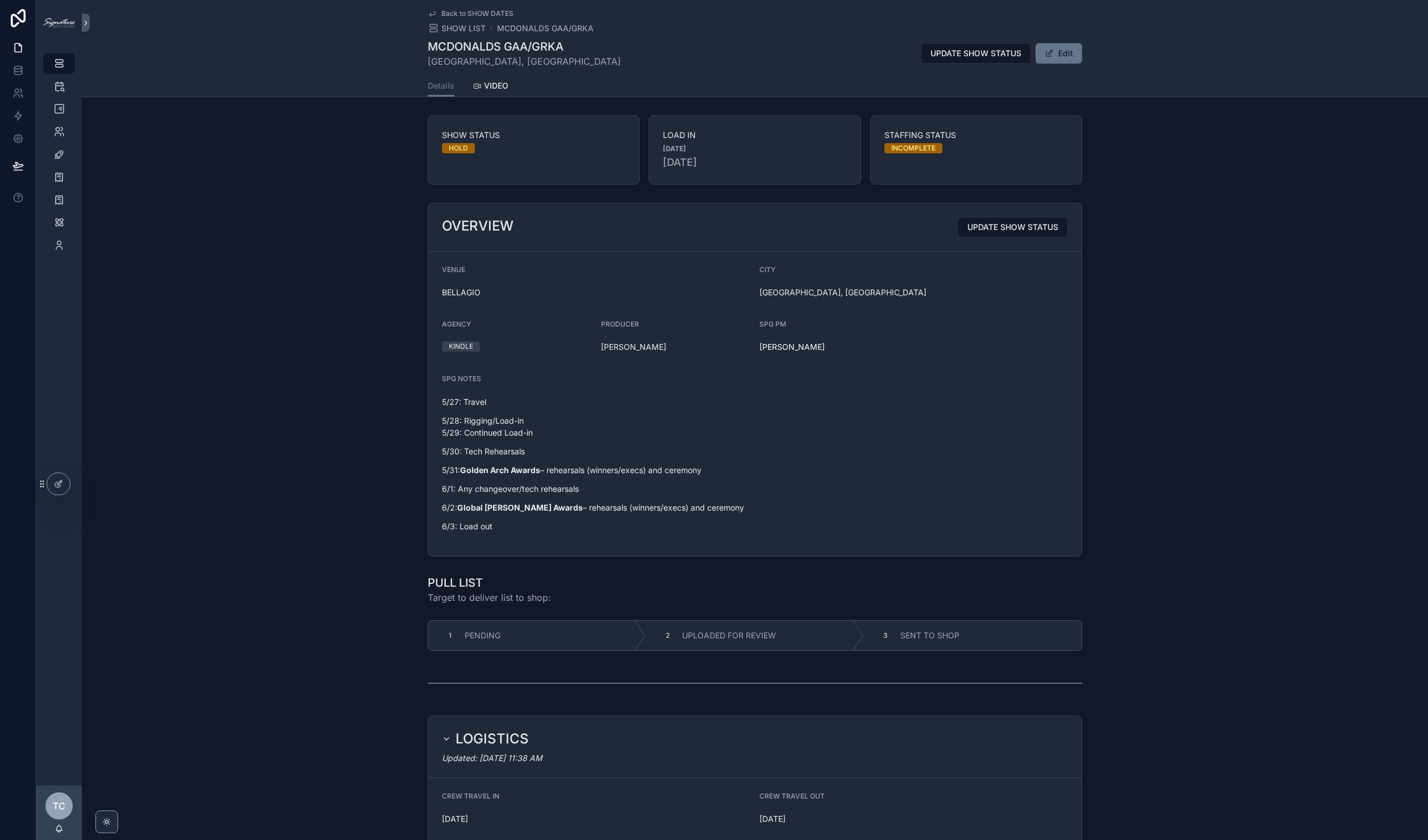
click at [487, 14] on span "Back to SHOW DATES" at bounding box center [477, 13] width 72 height 9
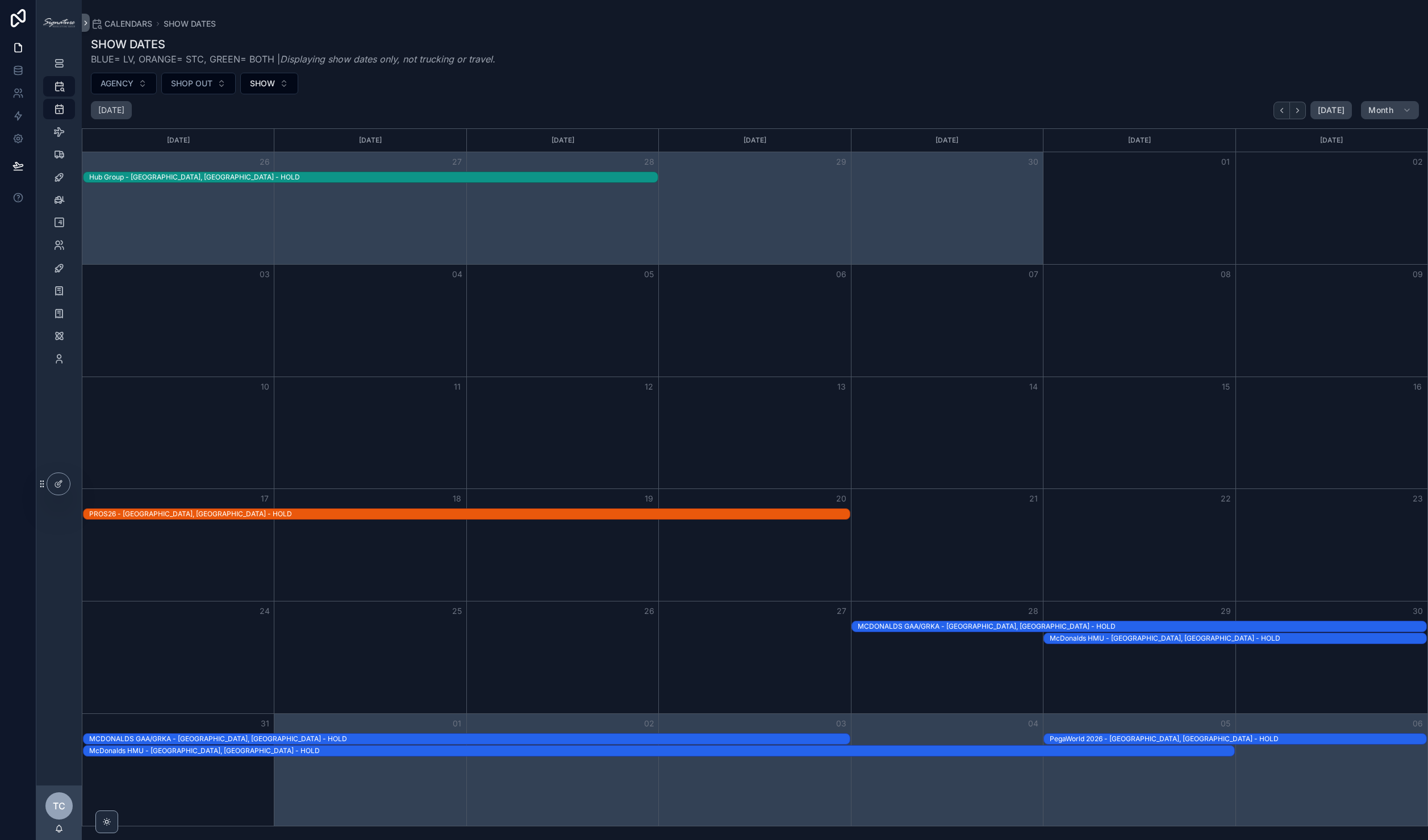
click at [1077, 735] on div "PegaWorld 2026 - [GEOGRAPHIC_DATA], [GEOGRAPHIC_DATA] - HOLD" at bounding box center [1238, 739] width 377 height 9
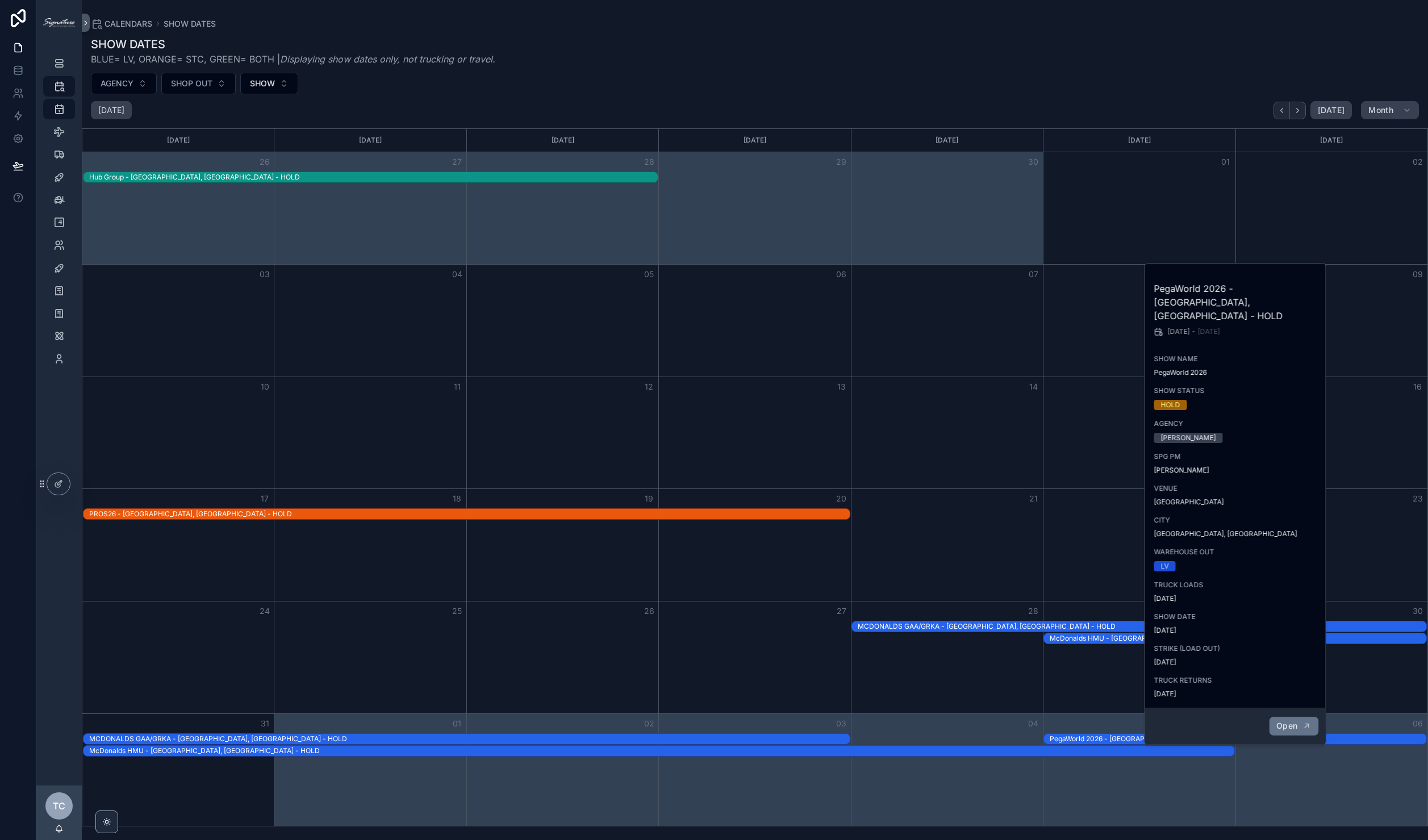
click at [1310, 721] on icon "scrollable content" at bounding box center [1307, 726] width 9 height 9
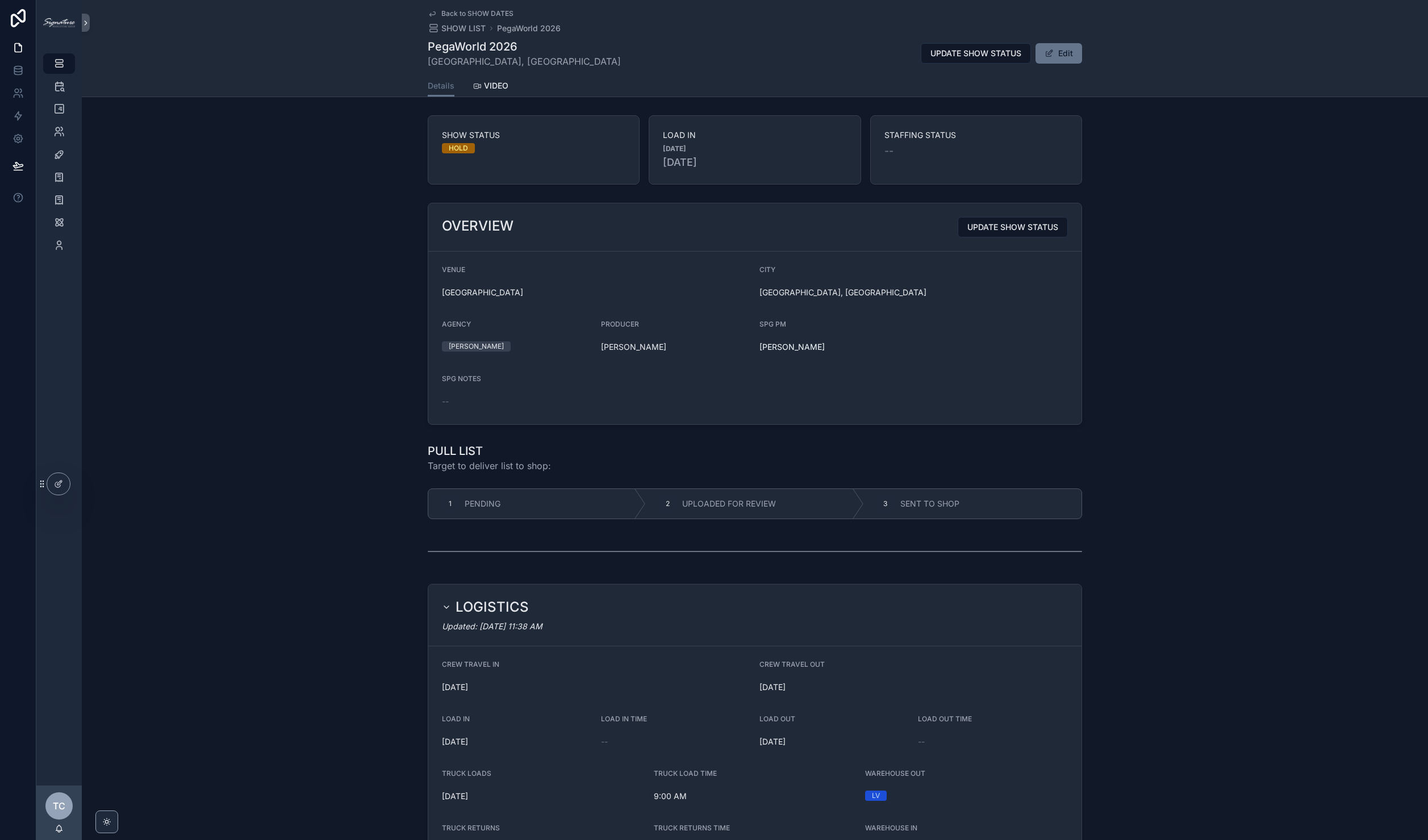
click at [468, 14] on span "Back to SHOW DATES" at bounding box center [477, 13] width 72 height 9
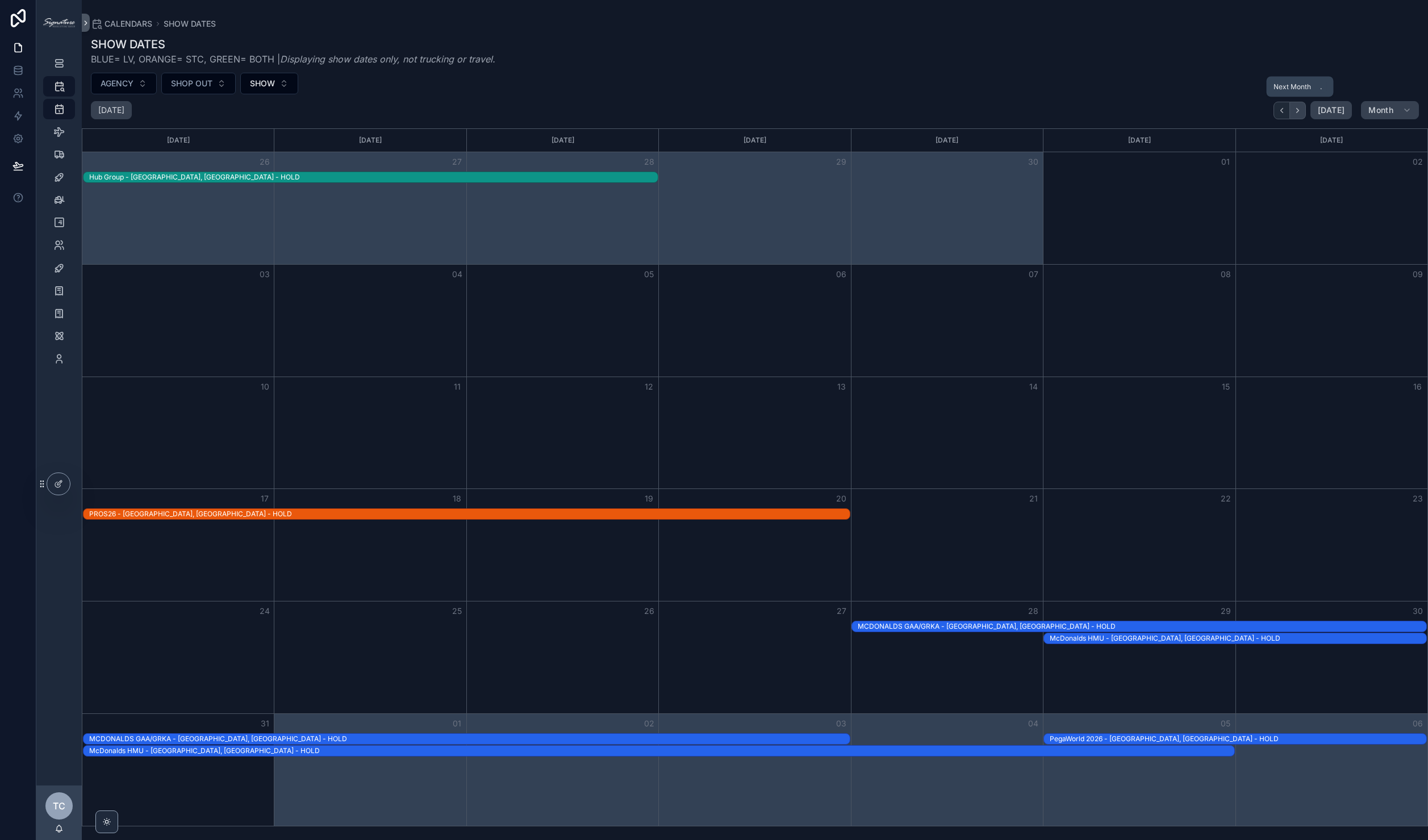
click at [1300, 104] on button "Next" at bounding box center [1298, 111] width 16 height 17
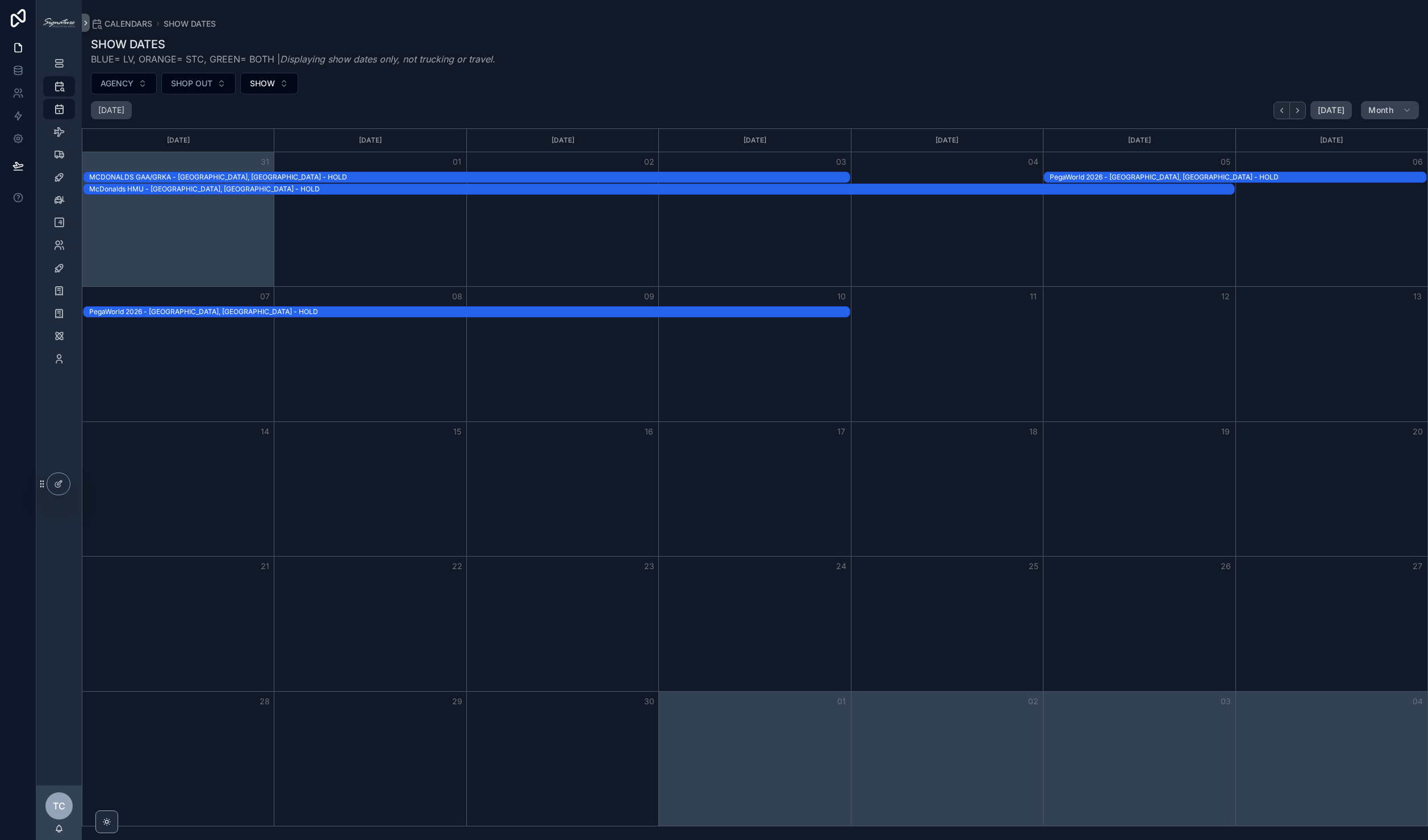
click at [638, 316] on div "PegaWorld 2026 - [GEOGRAPHIC_DATA], [GEOGRAPHIC_DATA] - HOLD" at bounding box center [470, 311] width 761 height 9
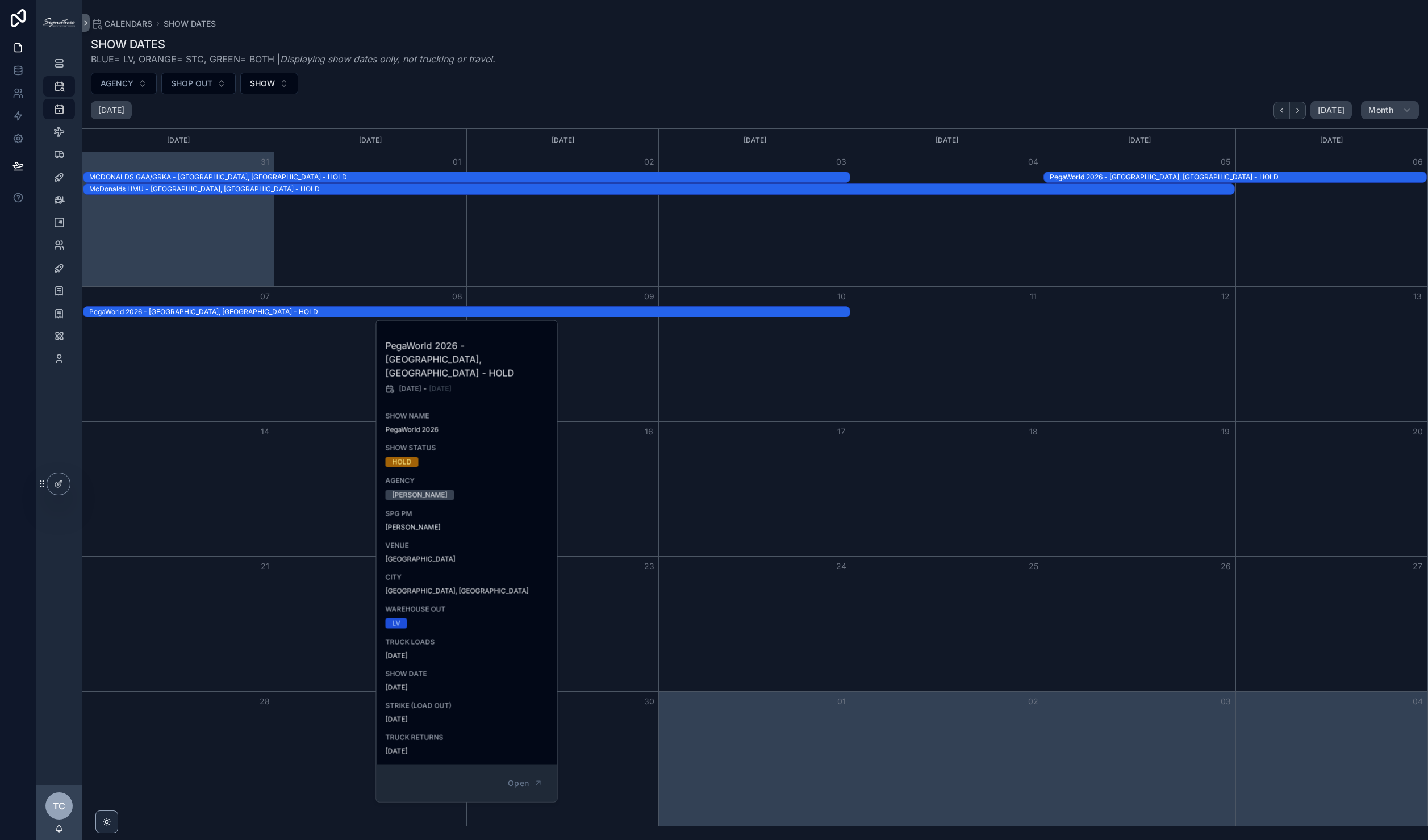
click at [576, 214] on div "Month View" at bounding box center [562, 219] width 192 height 134
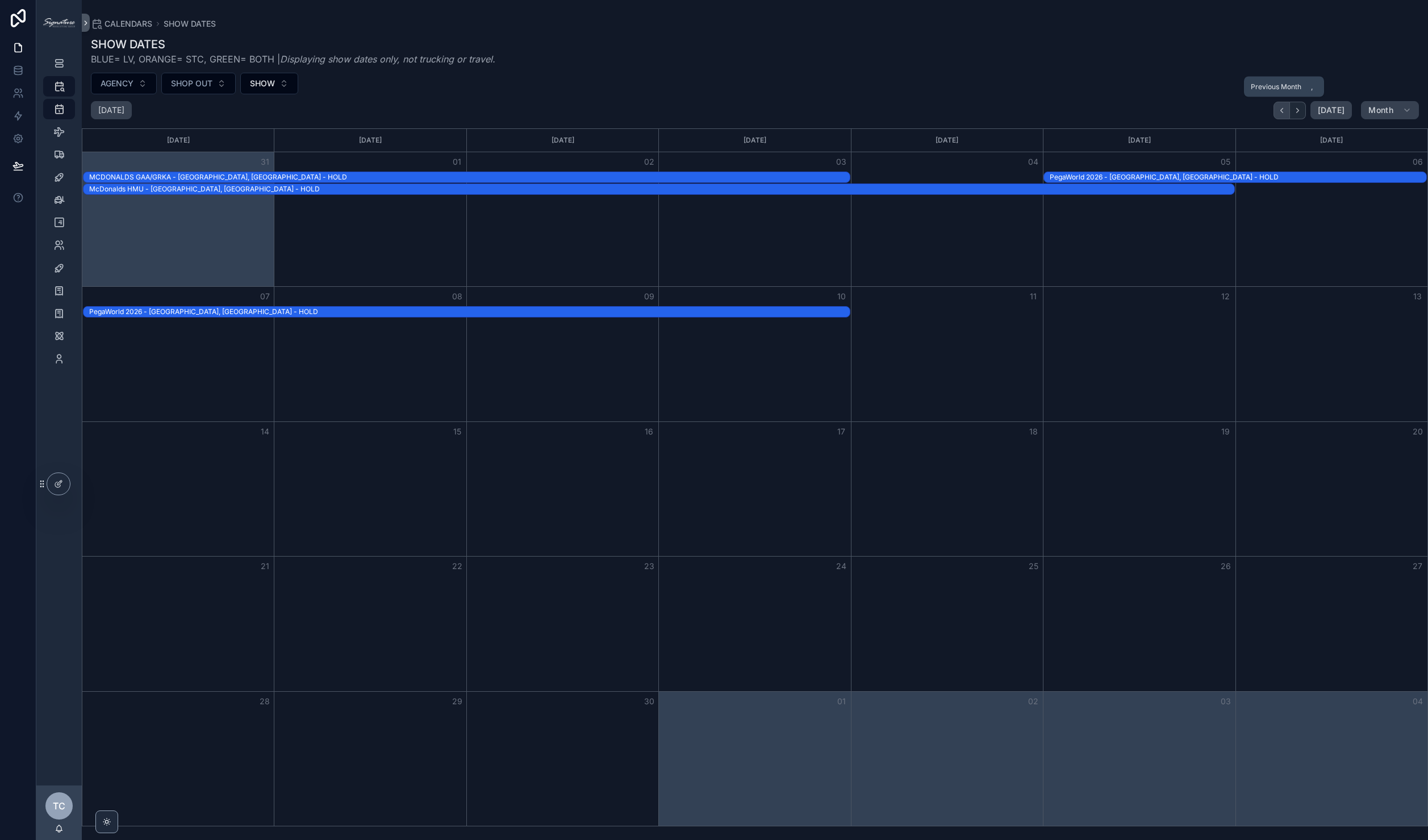
click at [1288, 107] on button "Back" at bounding box center [1282, 111] width 17 height 17
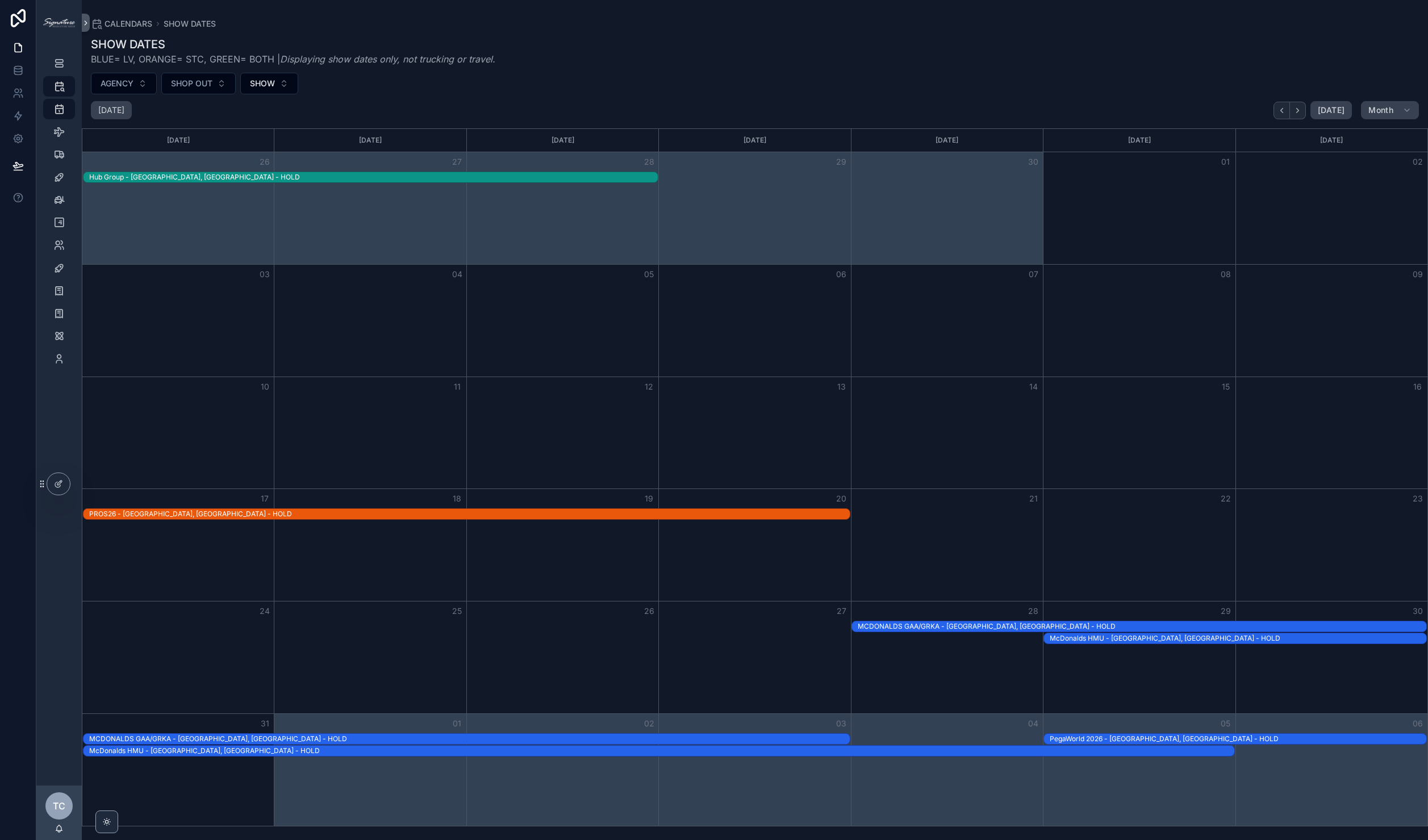
click at [476, 504] on div "19" at bounding box center [563, 498] width 192 height 20
click at [474, 508] on div "19" at bounding box center [563, 498] width 192 height 20
click at [474, 511] on div "PROS26 - [GEOGRAPHIC_DATA], [GEOGRAPHIC_DATA] - HOLD" at bounding box center [470, 513] width 761 height 9
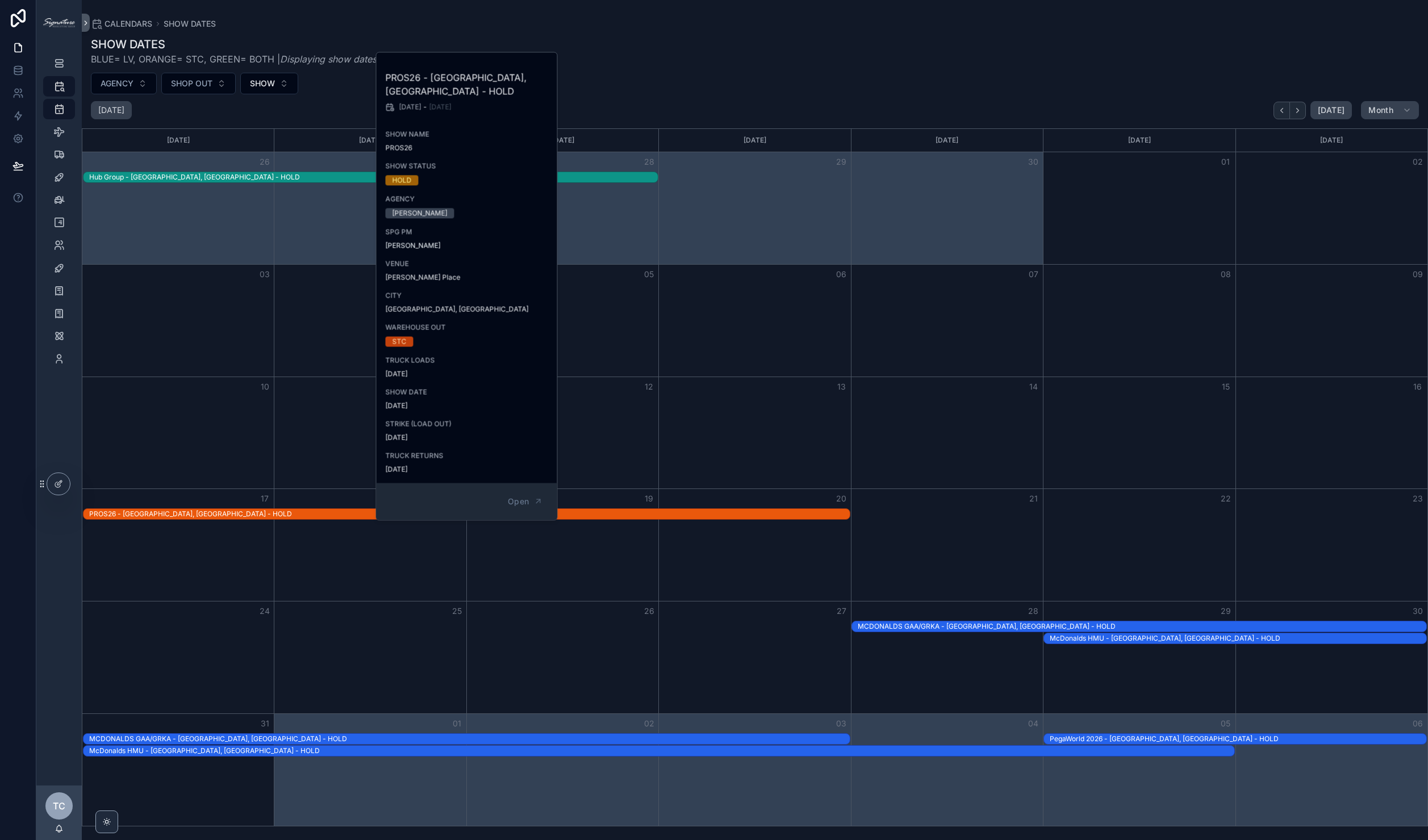
click at [635, 447] on div "Month View" at bounding box center [562, 433] width 192 height 112
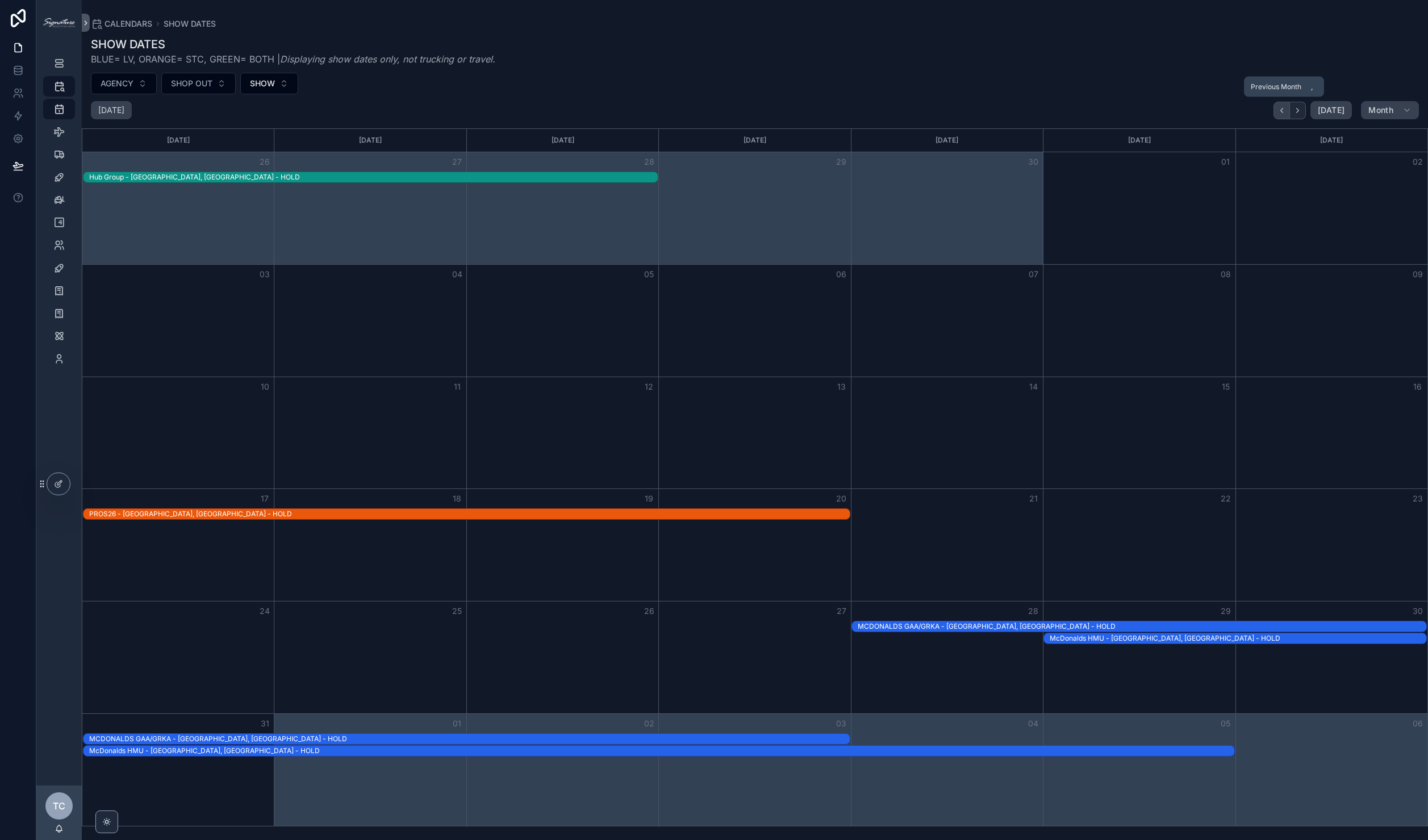
click at [1280, 106] on icon "Back" at bounding box center [1282, 111] width 9 height 9
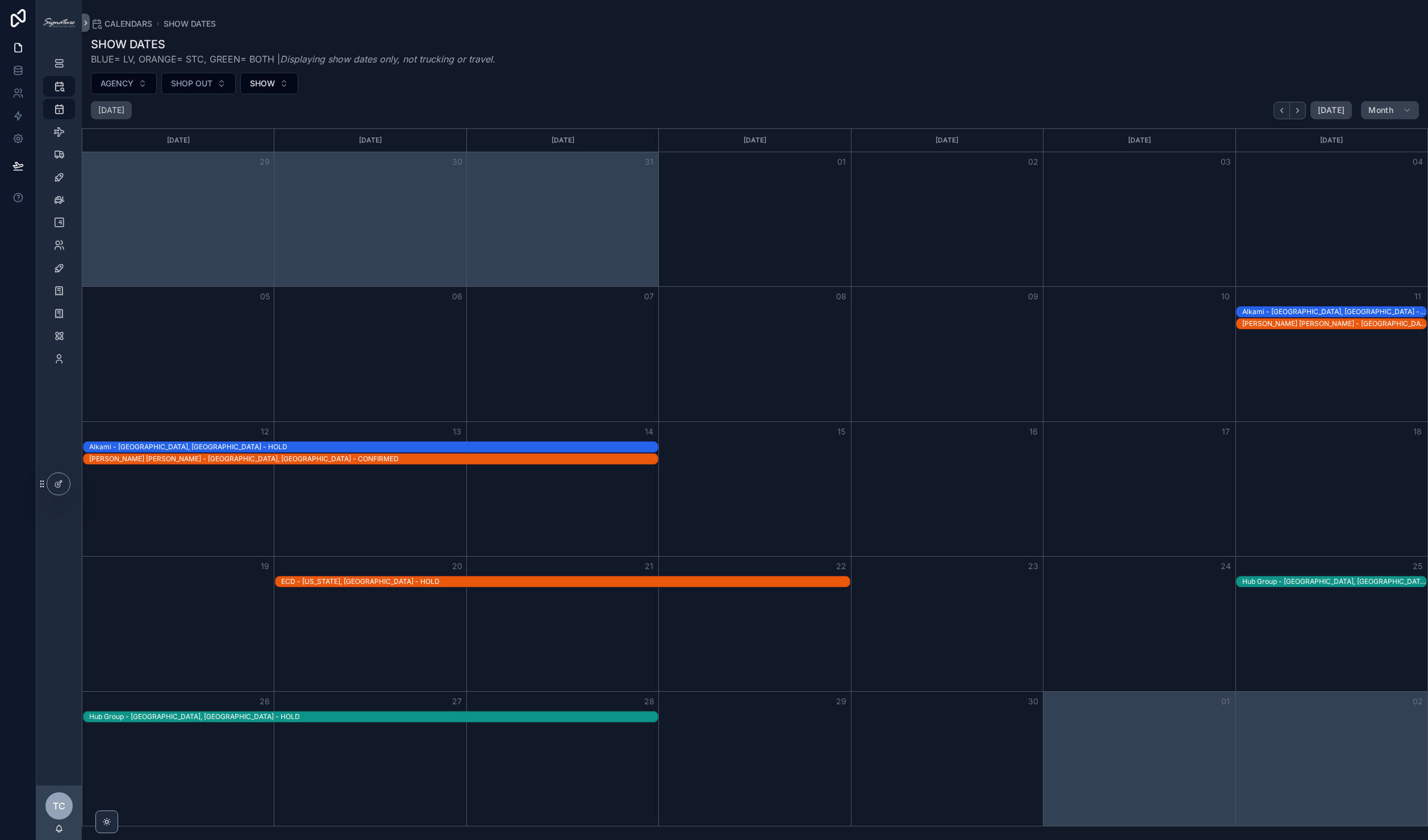
click at [1280, 106] on icon "Back" at bounding box center [1282, 111] width 9 height 9
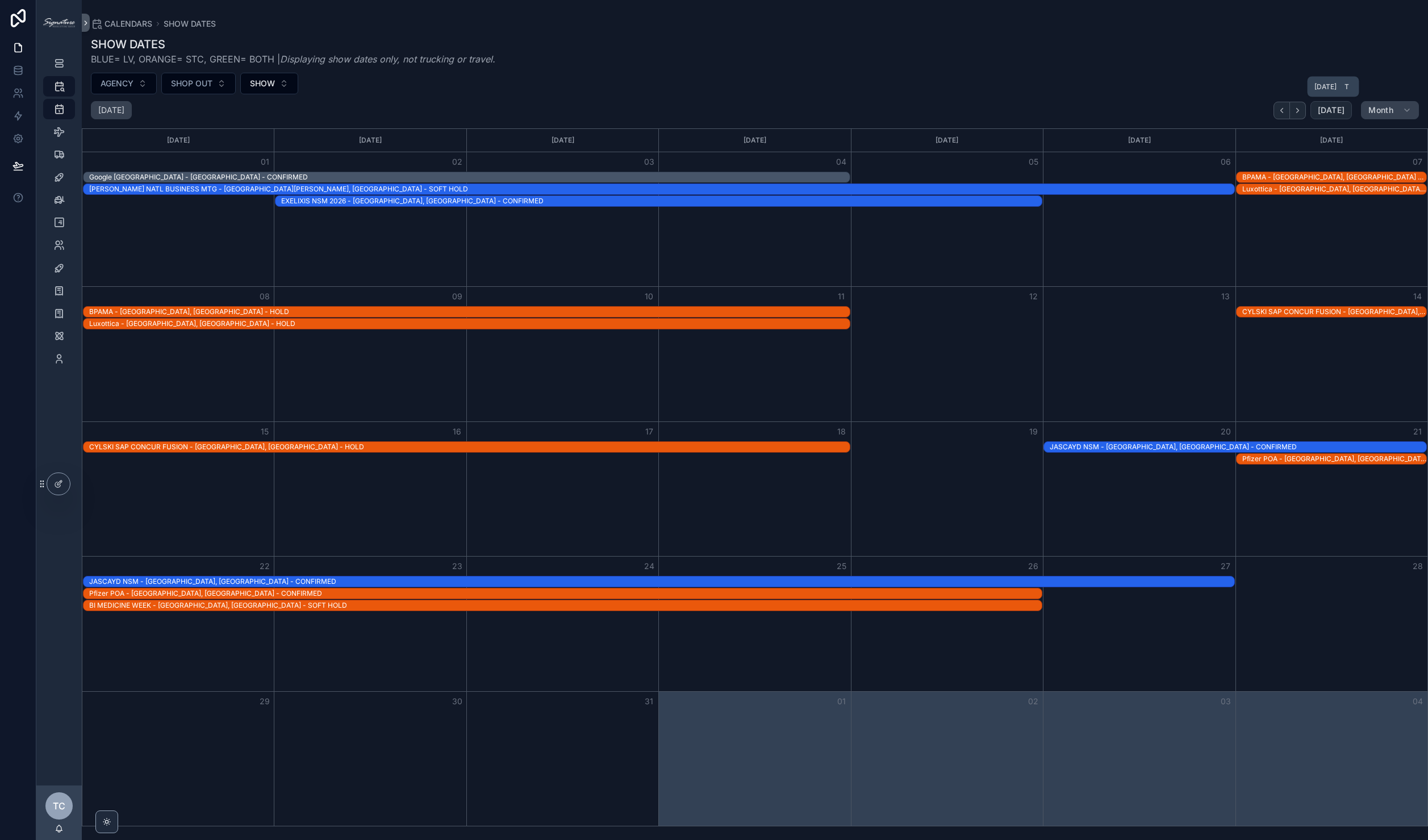
click at [1331, 106] on span "[DATE]" at bounding box center [1331, 110] width 27 height 10
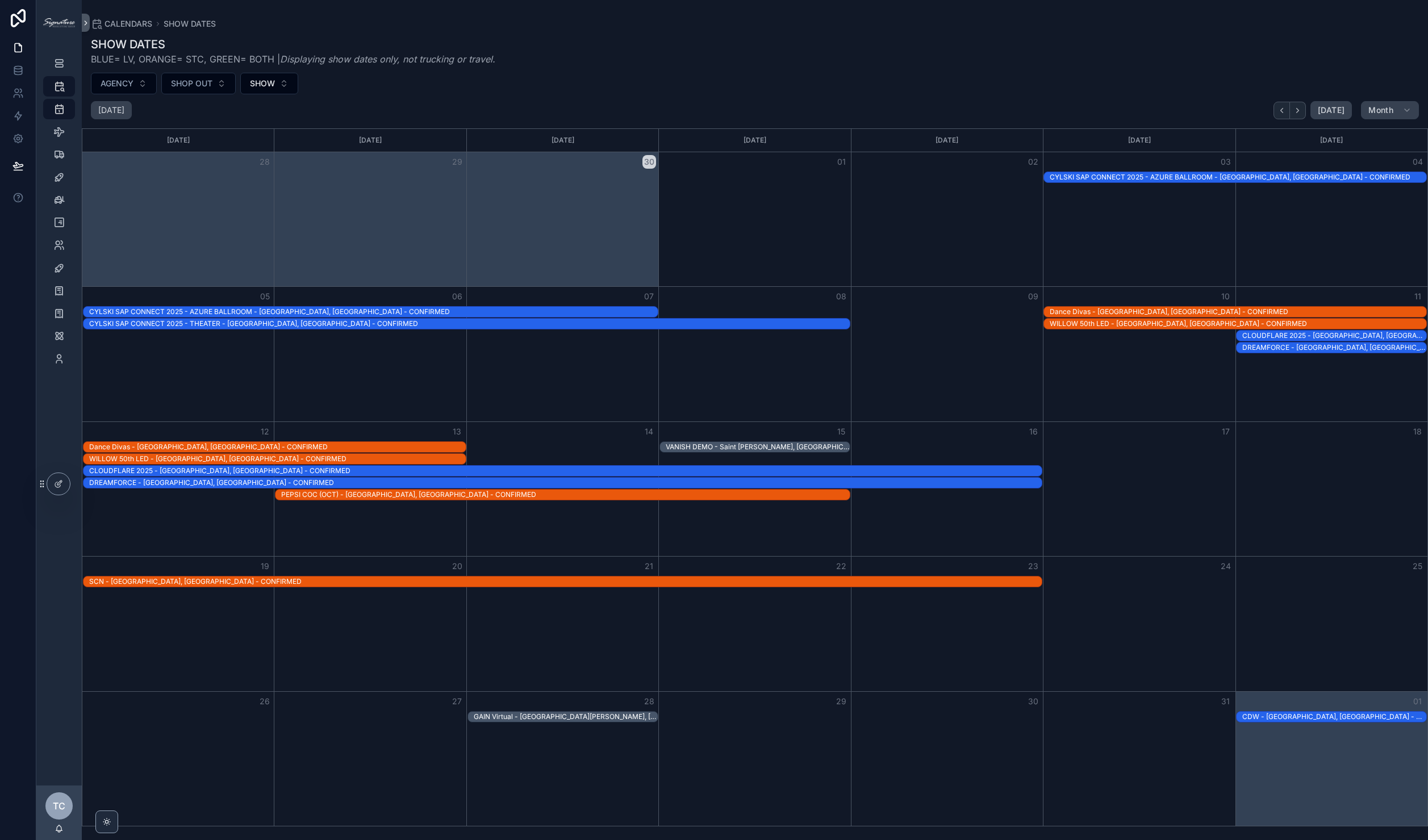
click at [597, 625] on div "Month View" at bounding box center [562, 623] width 192 height 134
click at [1297, 104] on button "Next" at bounding box center [1298, 111] width 16 height 17
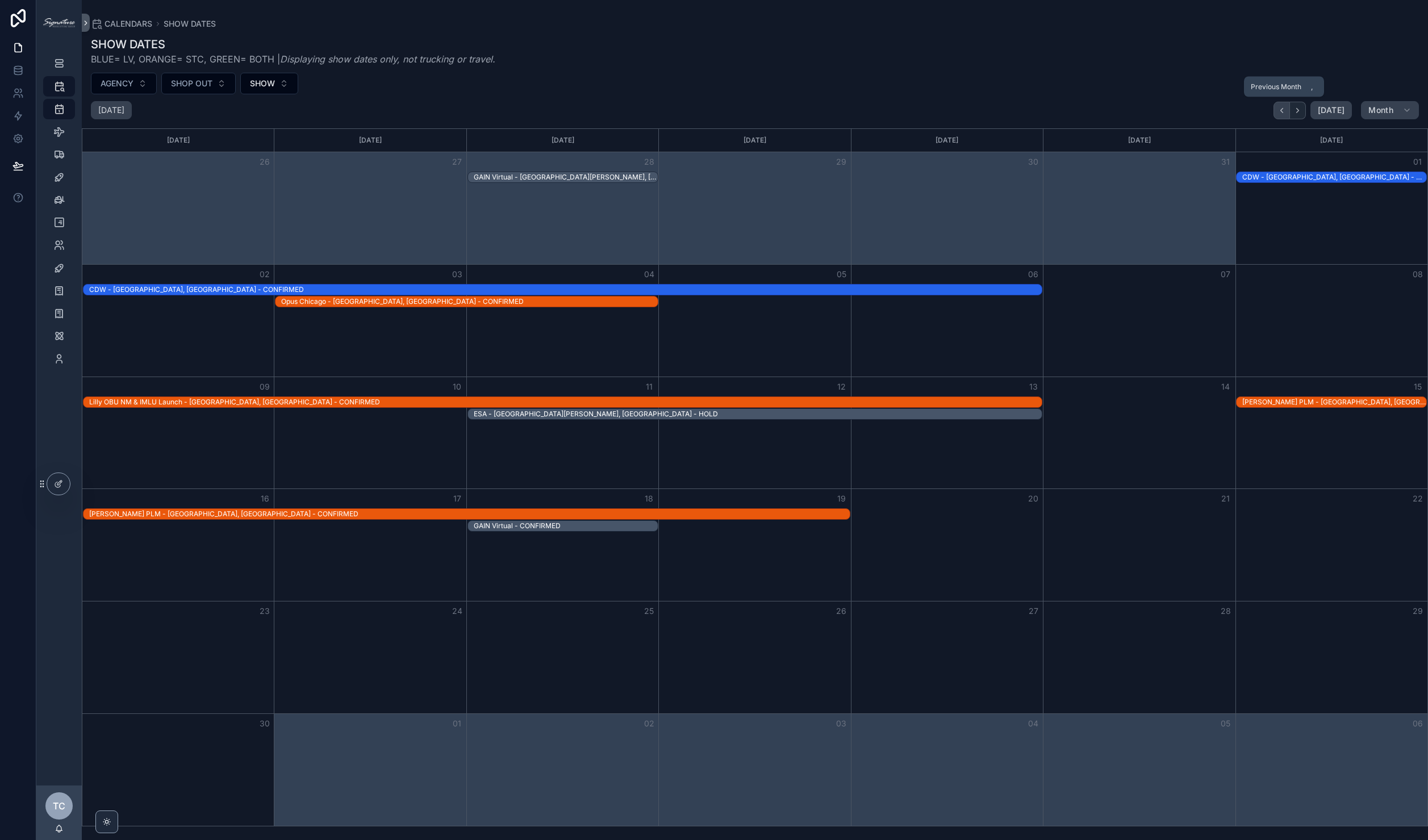
click at [1283, 111] on icon "Back" at bounding box center [1282, 111] width 9 height 9
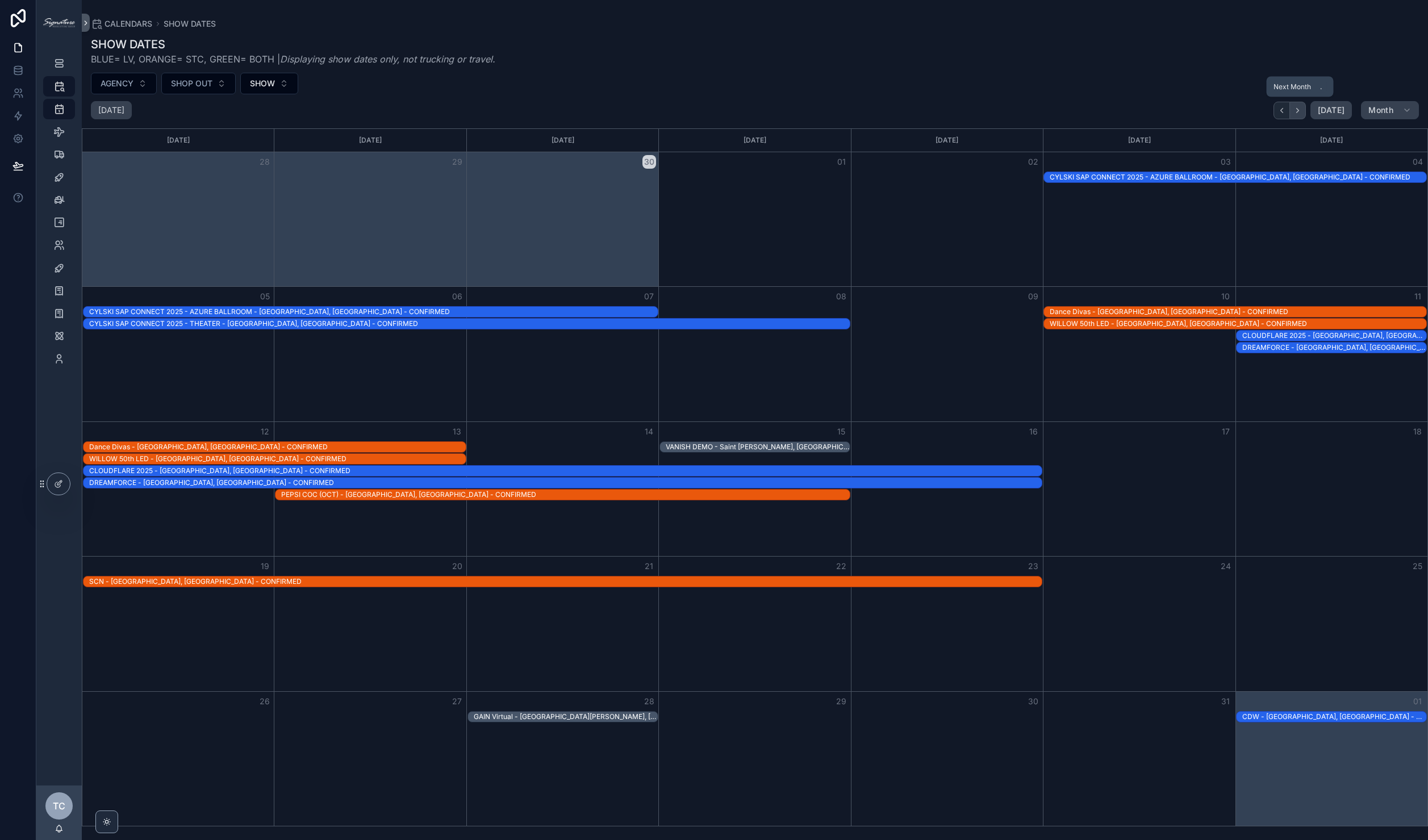
click at [1297, 111] on icon "Next" at bounding box center [1298, 111] width 9 height 9
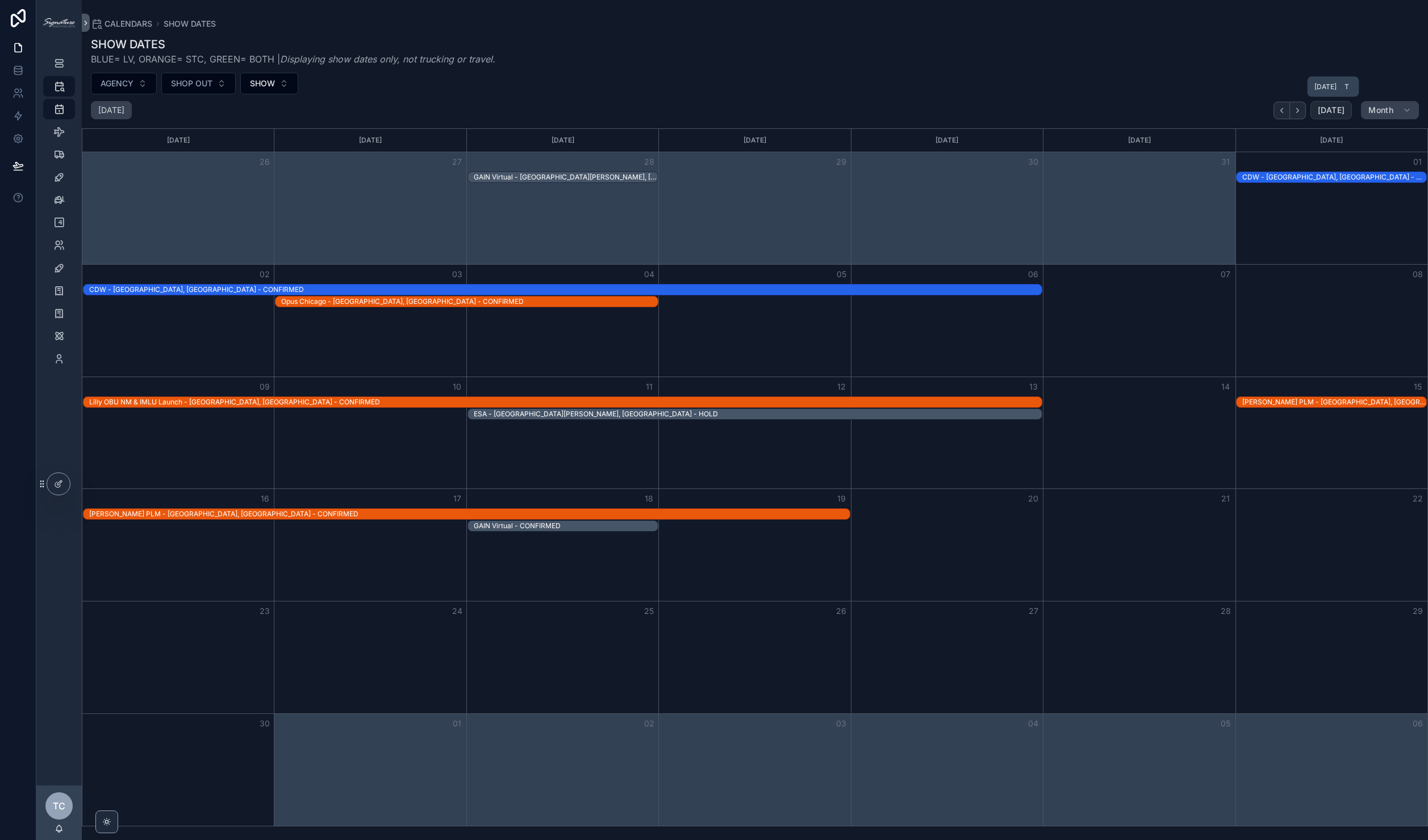
click at [1317, 111] on button "[DATE]" at bounding box center [1331, 110] width 41 height 18
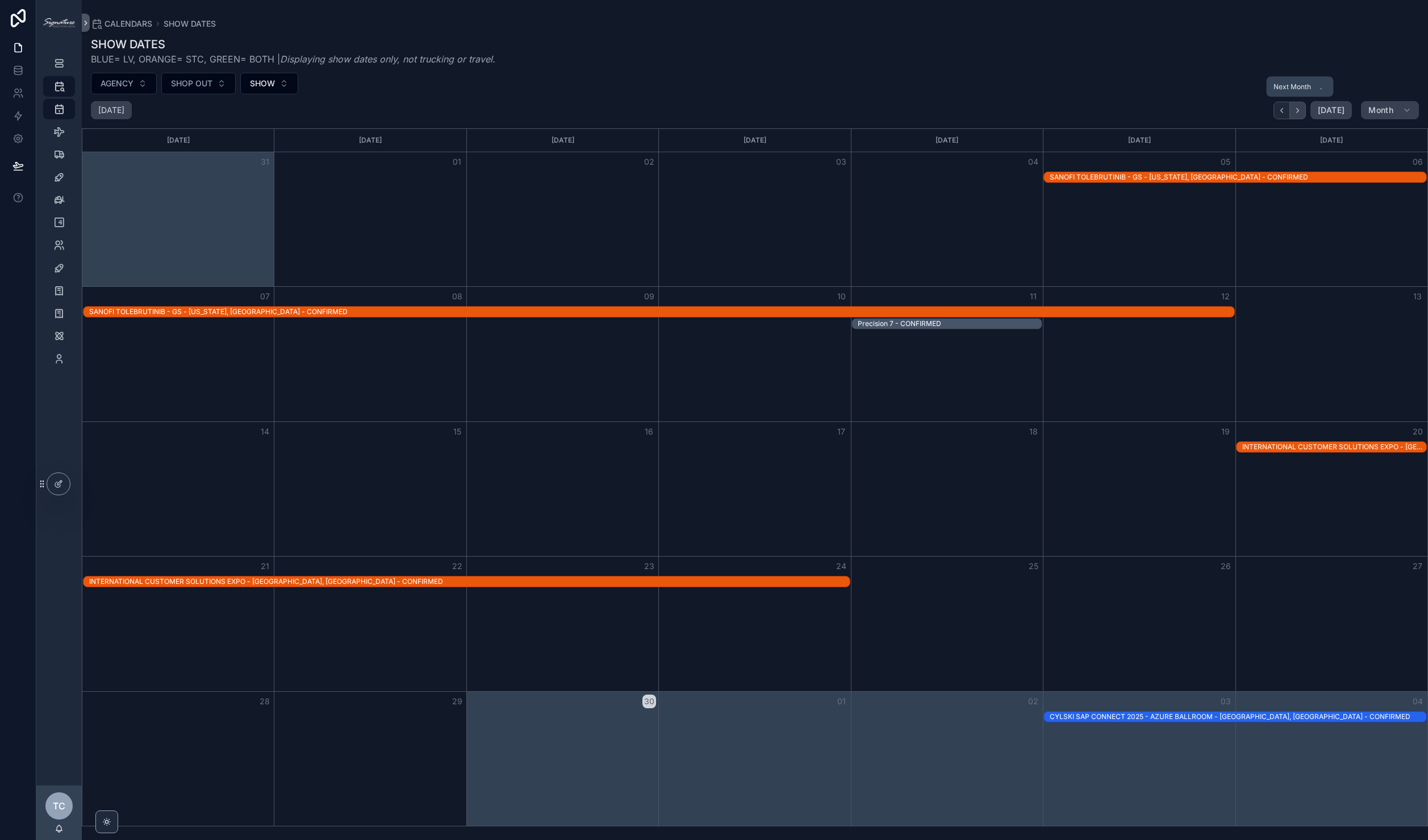
click at [1300, 112] on icon "Next" at bounding box center [1298, 111] width 9 height 9
